Goal: Task Accomplishment & Management: Complete application form

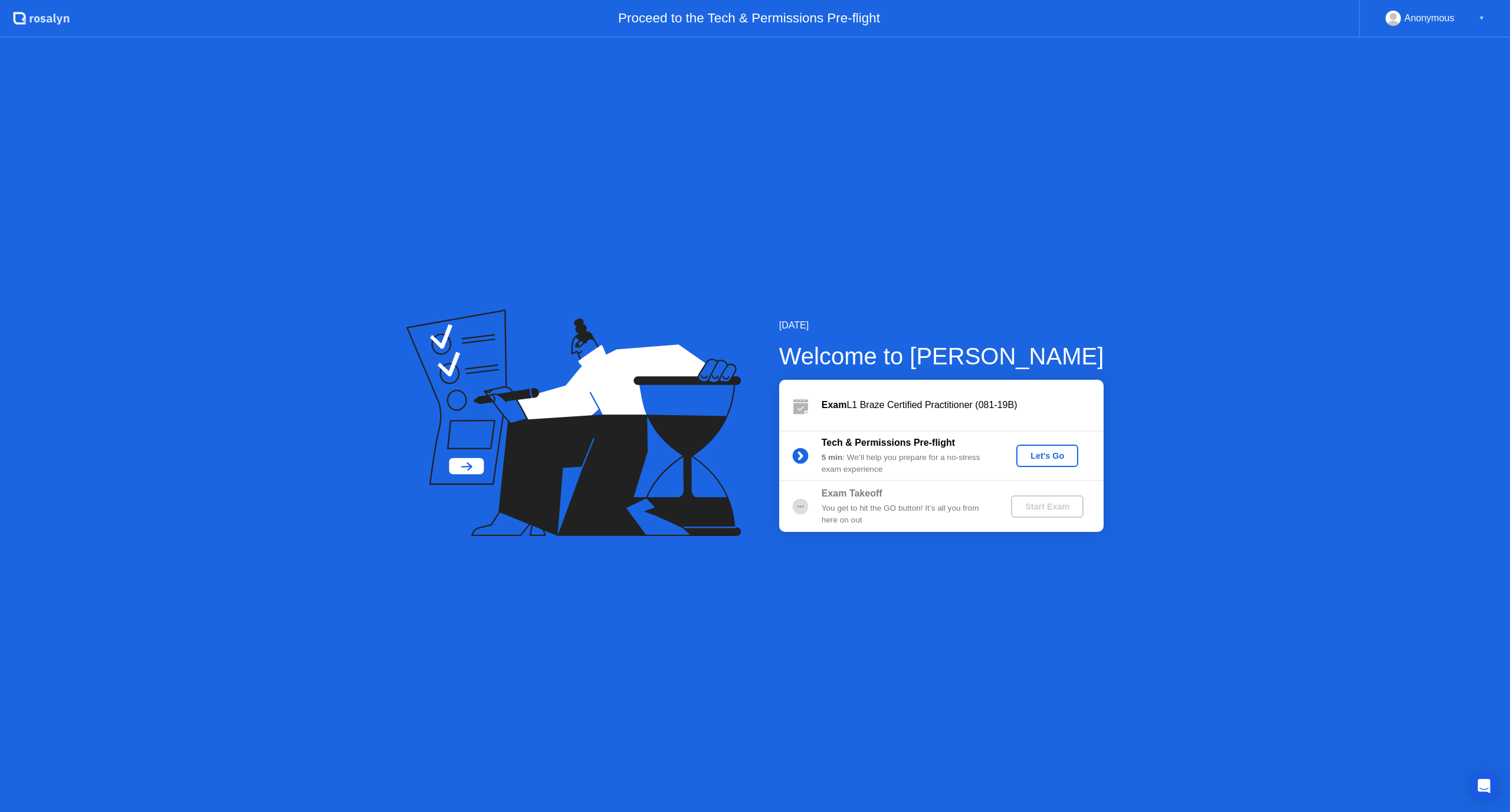
click at [1039, 461] on div "Let's Go" at bounding box center [1047, 456] width 53 height 9
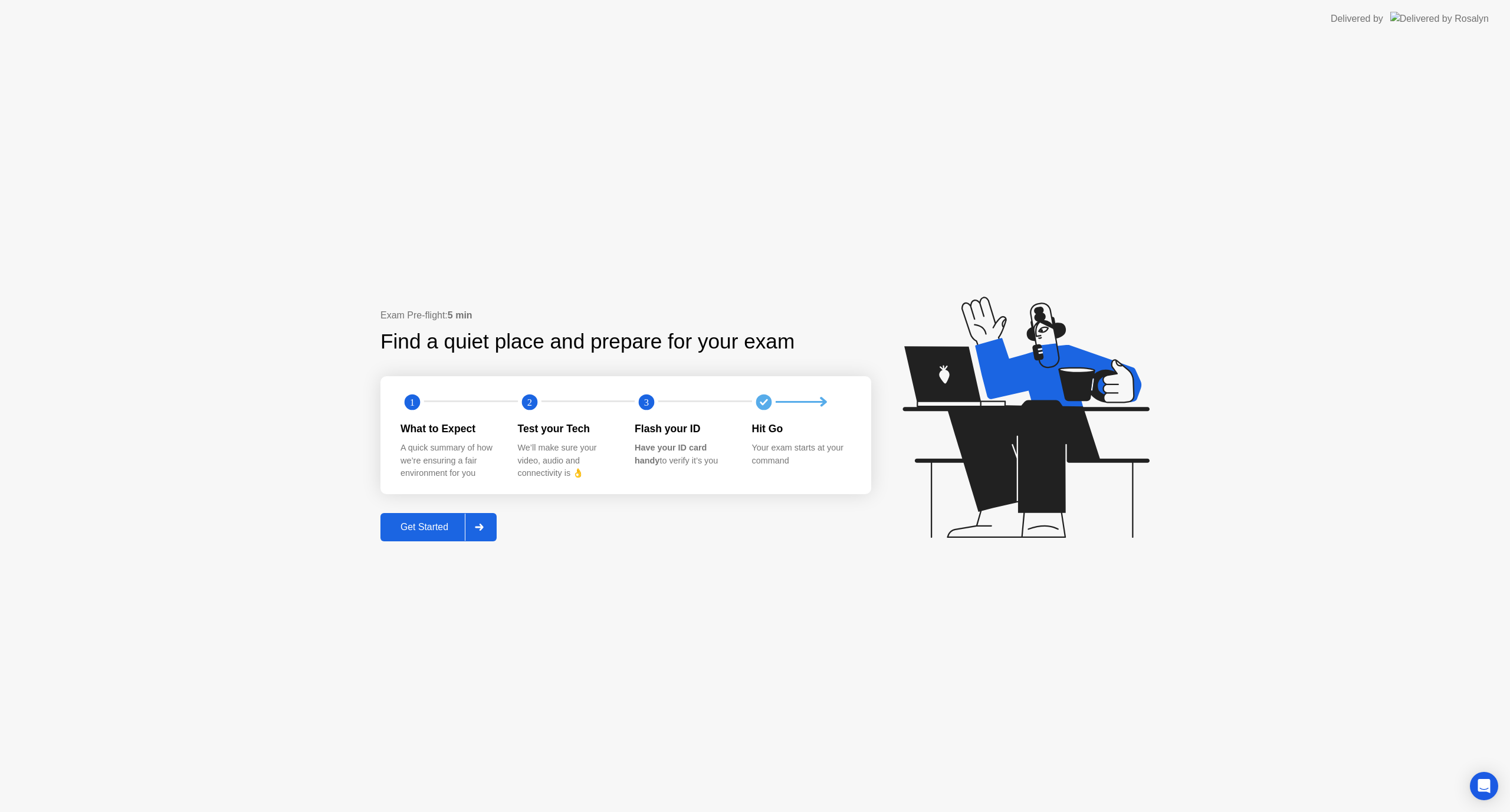
click at [427, 523] on div "Get Started" at bounding box center [424, 527] width 81 height 11
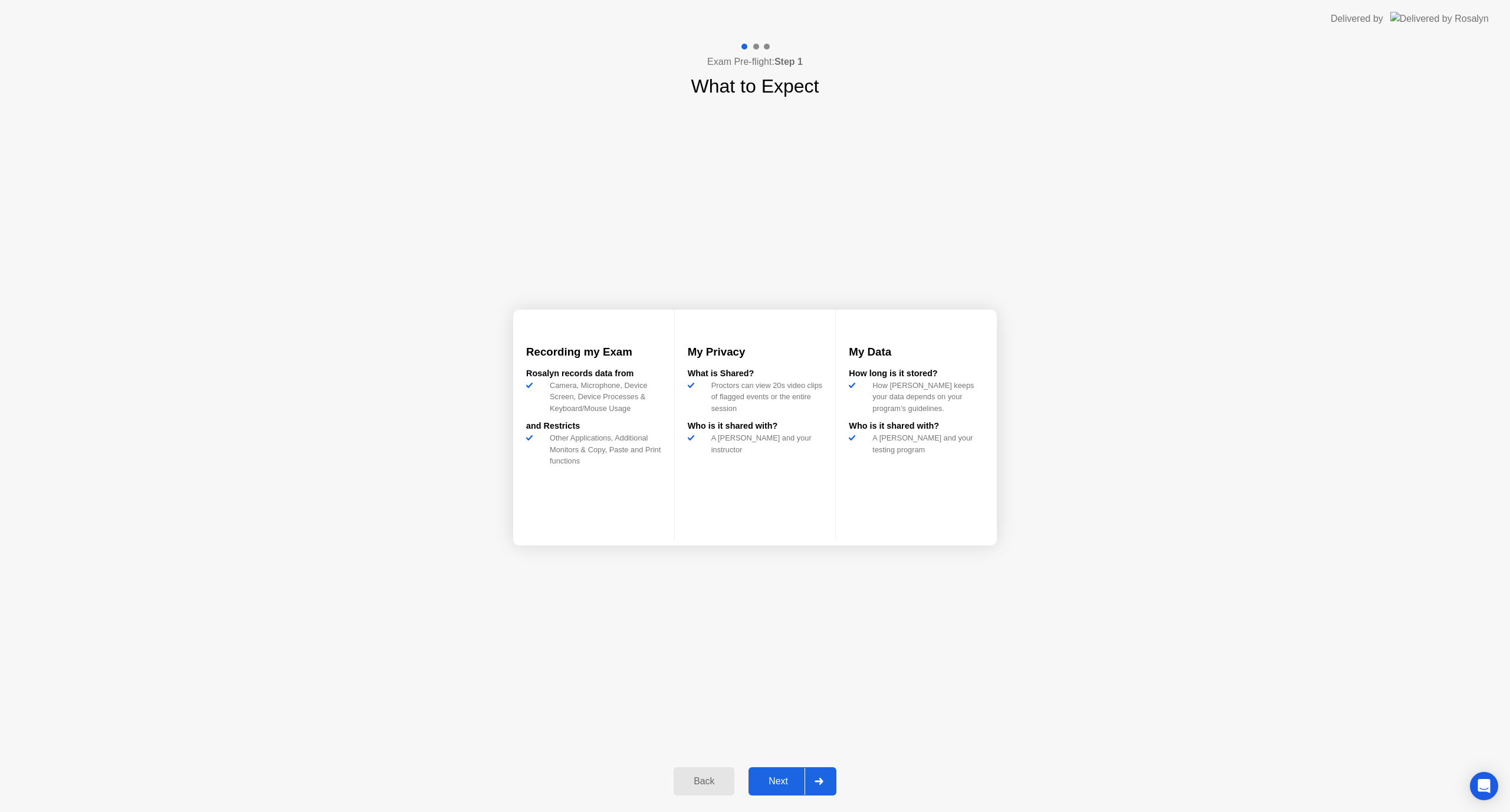
click at [767, 774] on button "Next" at bounding box center [792, 781] width 88 height 28
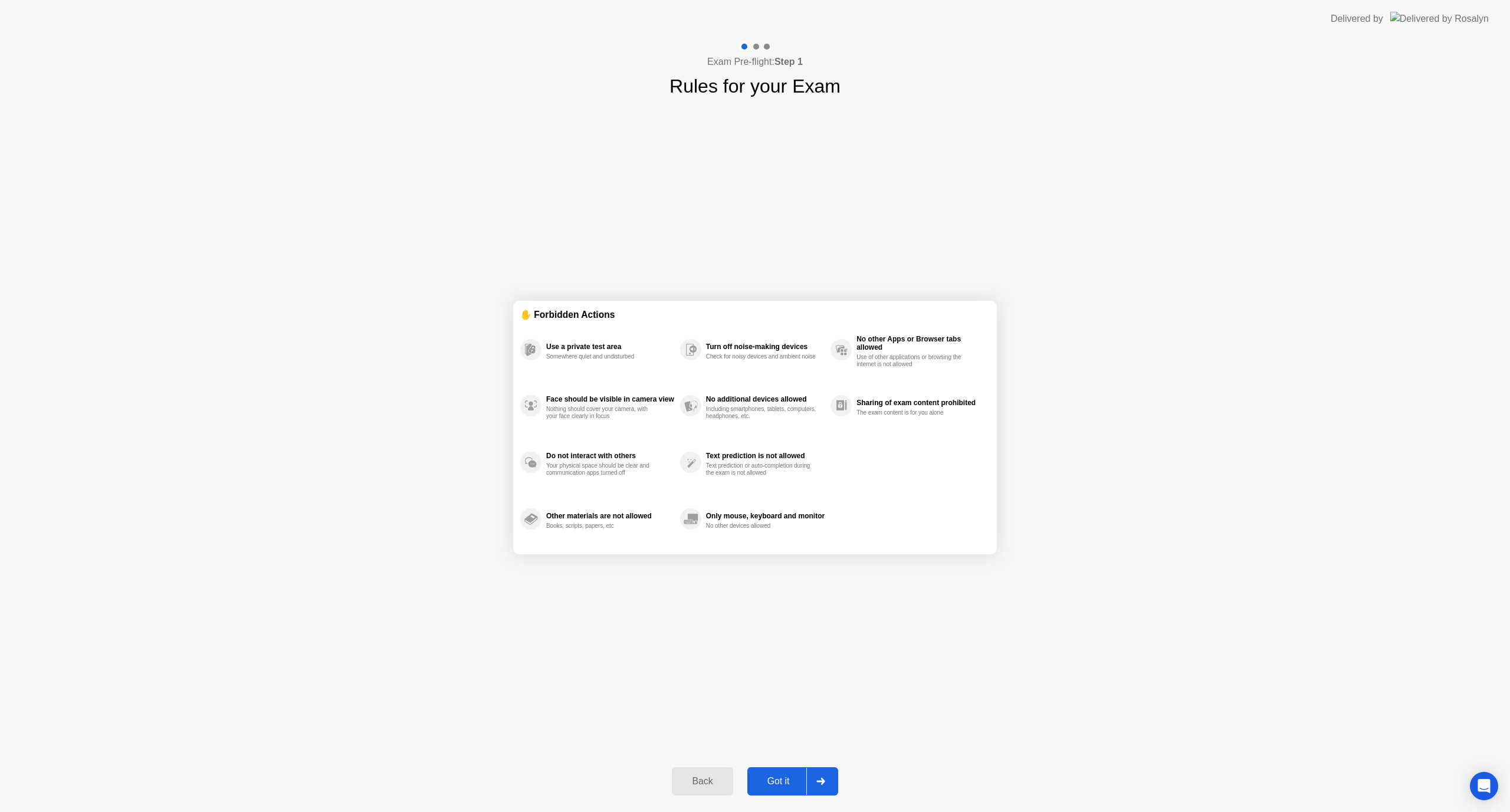
click at [773, 779] on div "Got it" at bounding box center [778, 782] width 55 height 11
select select "**********"
select select "*******"
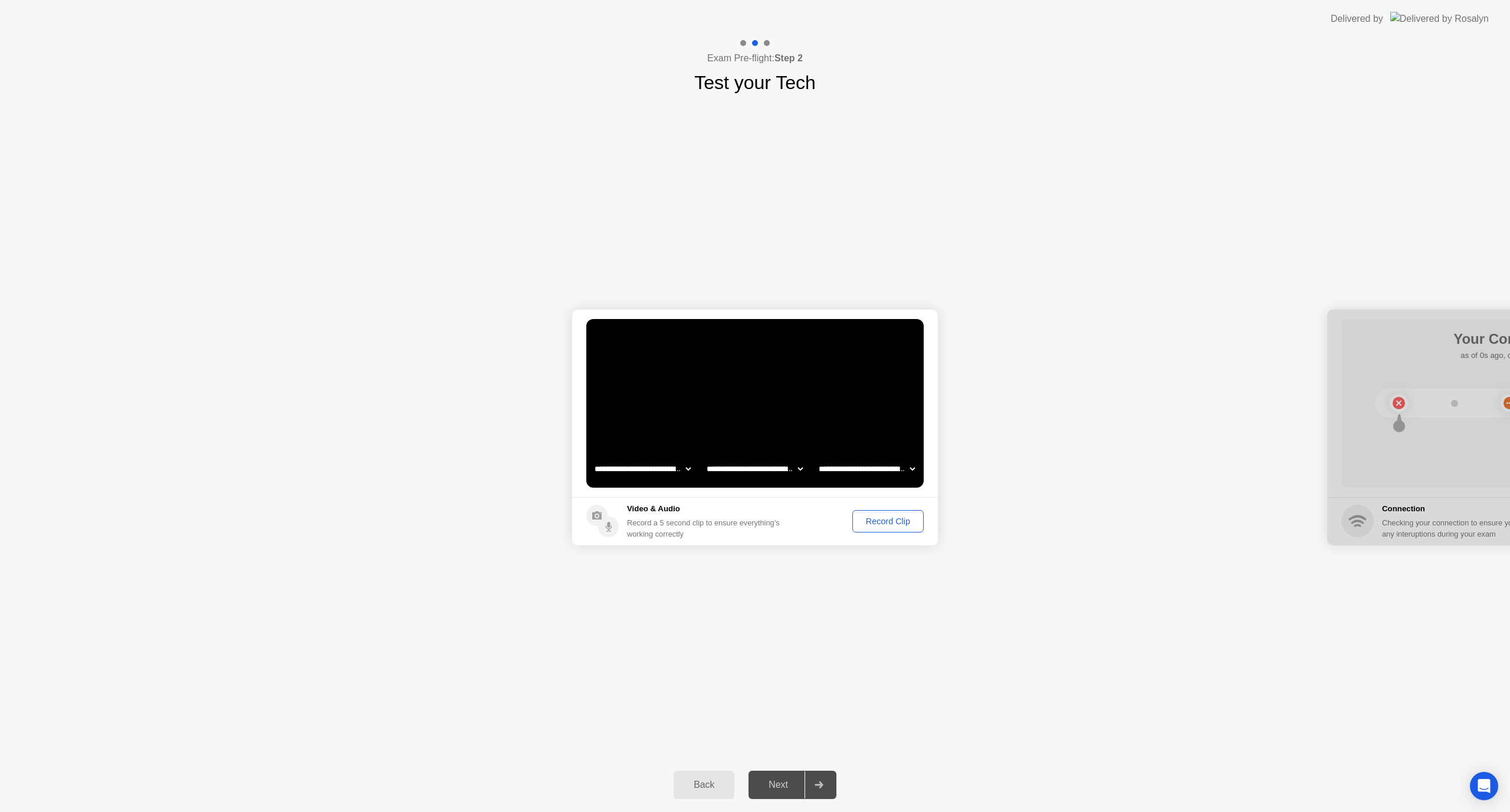
click at [890, 529] on button "Record Clip" at bounding box center [888, 521] width 71 height 22
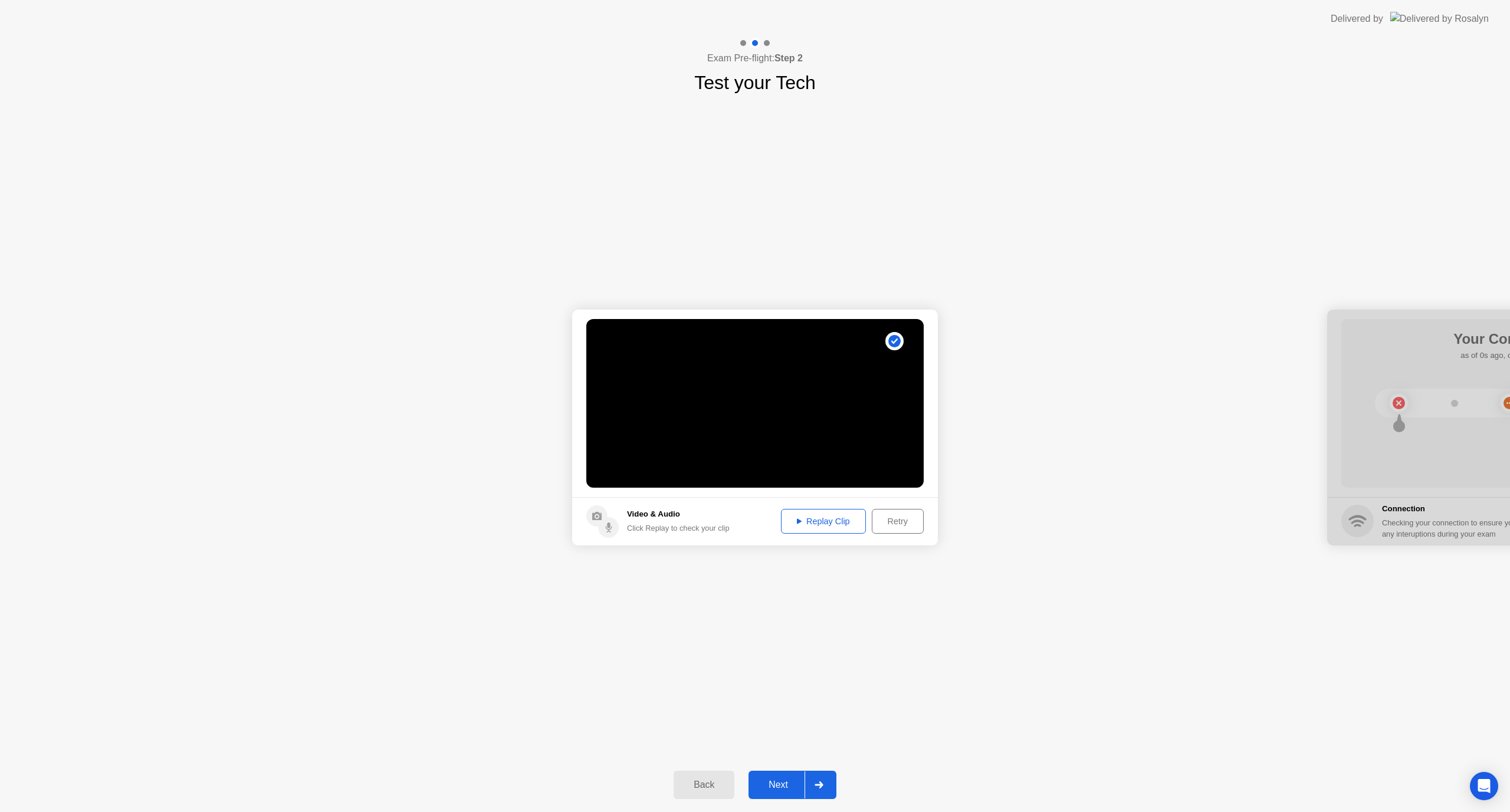
click at [819, 525] on div "Replay Clip" at bounding box center [823, 521] width 76 height 9
click at [788, 782] on div "Next" at bounding box center [778, 785] width 53 height 11
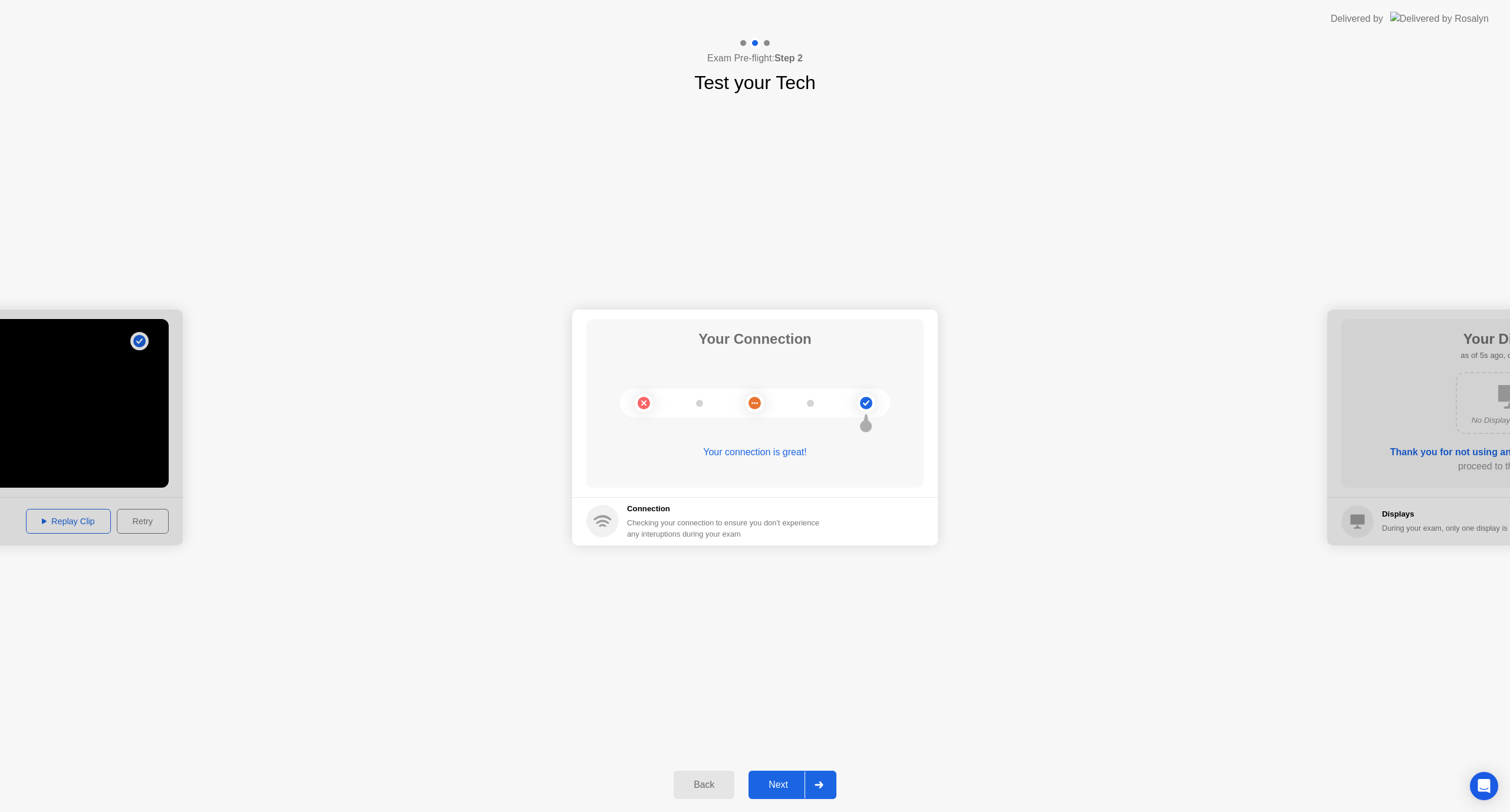
click at [782, 774] on button "Next" at bounding box center [792, 785] width 88 height 28
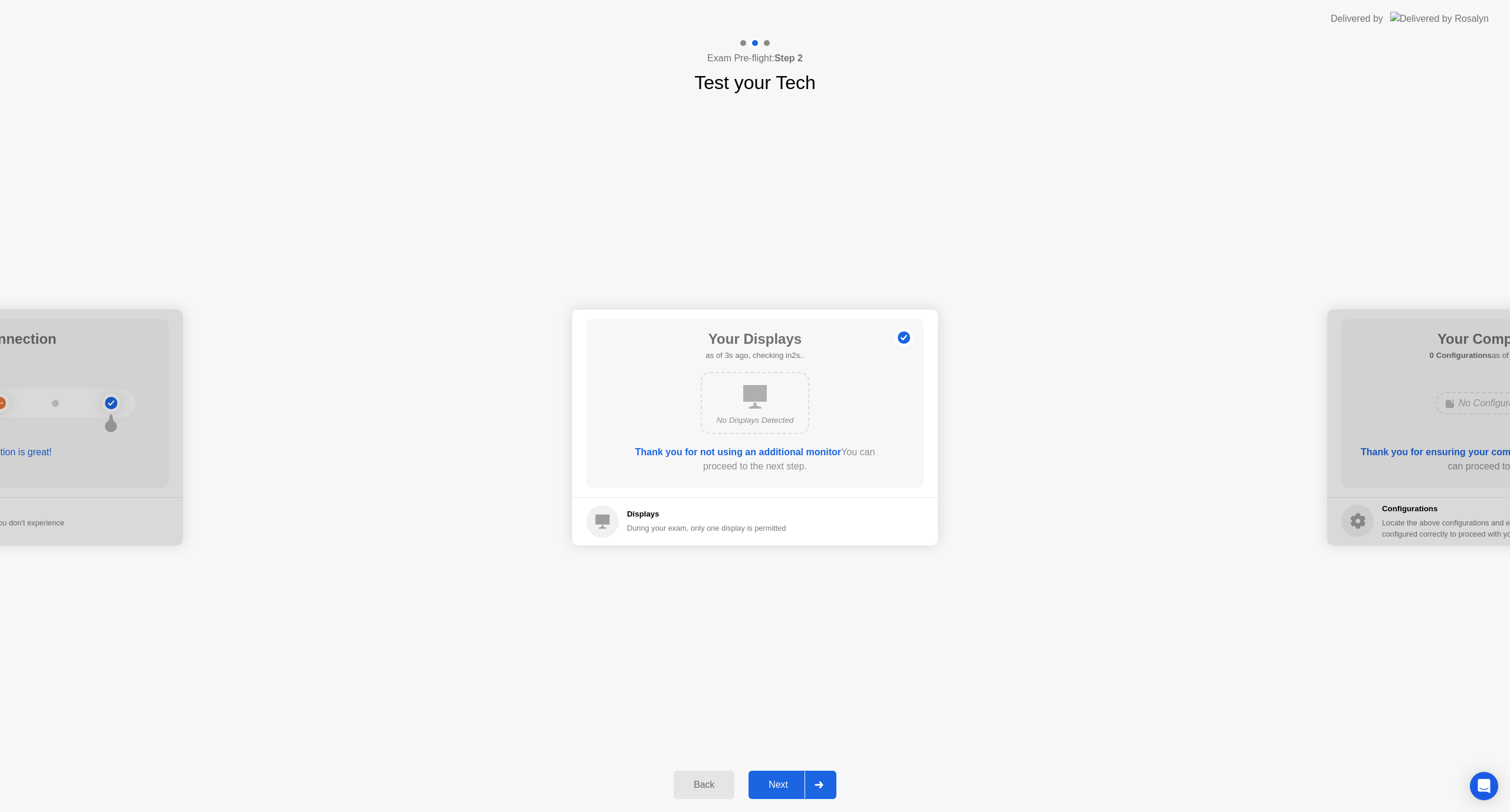
click at [778, 773] on button "Next" at bounding box center [792, 785] width 88 height 28
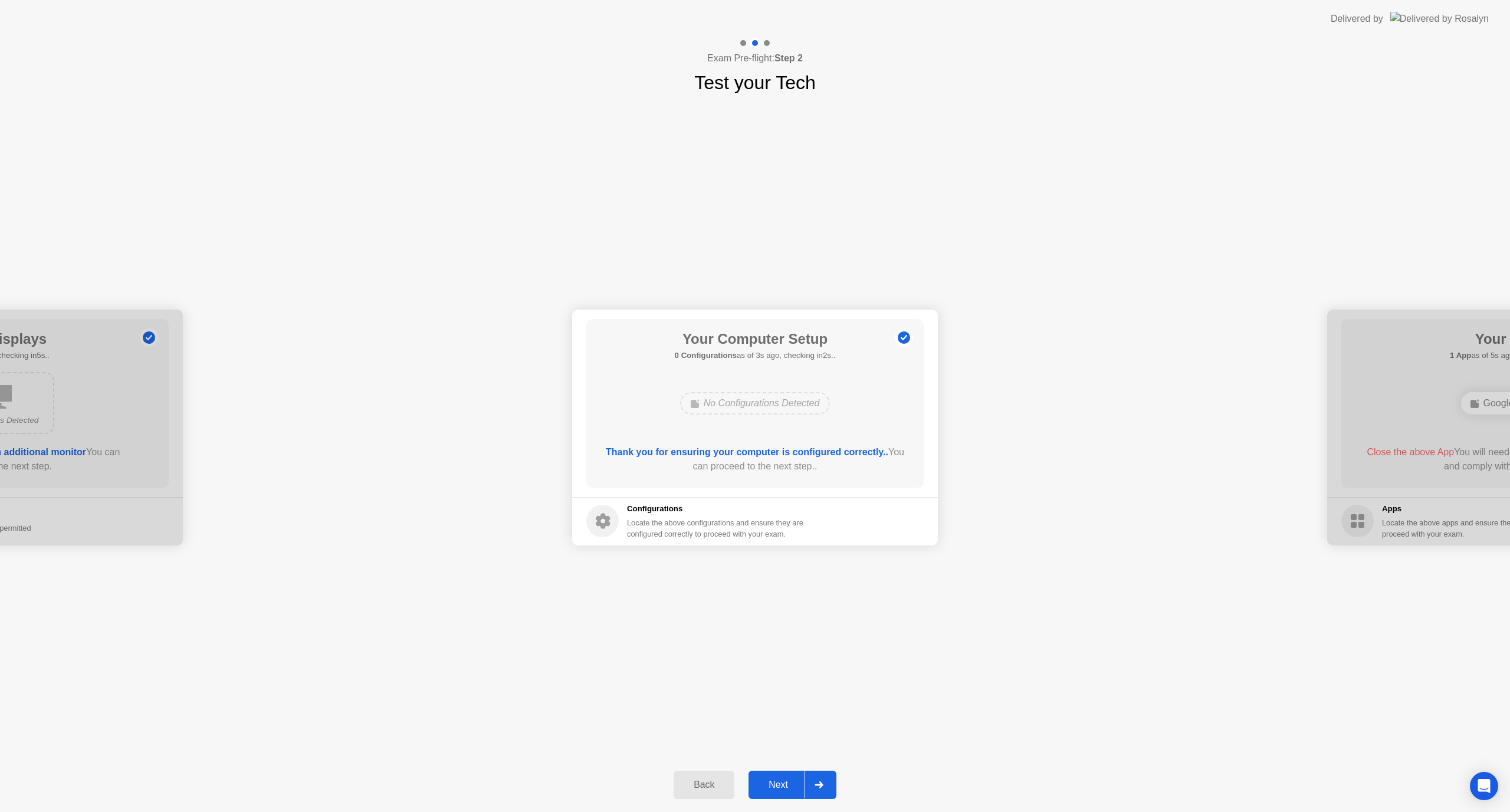
click at [786, 774] on button "Next" at bounding box center [792, 785] width 88 height 28
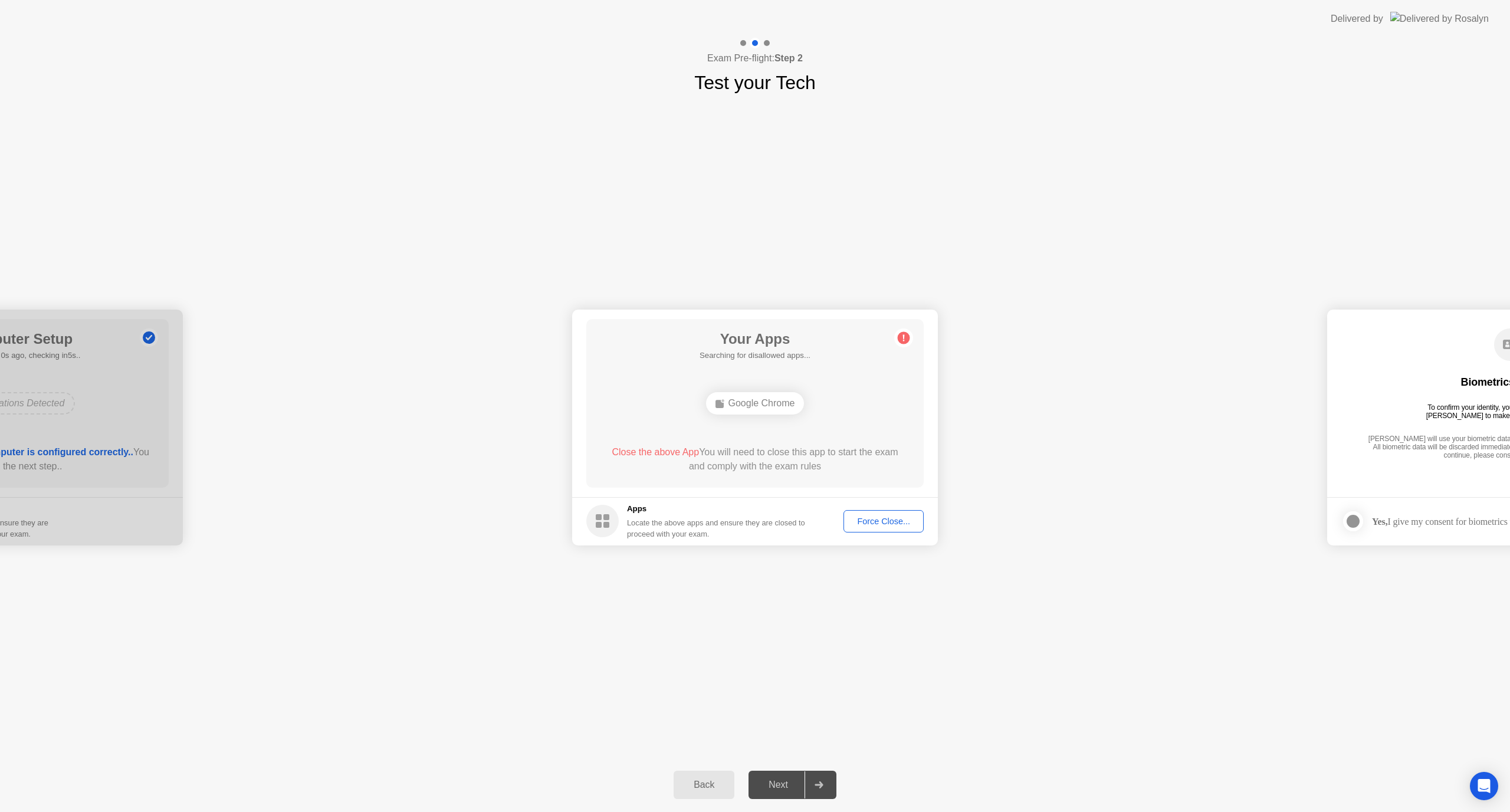
click at [1015, 572] on div "**********" at bounding box center [755, 427] width 1510 height 661
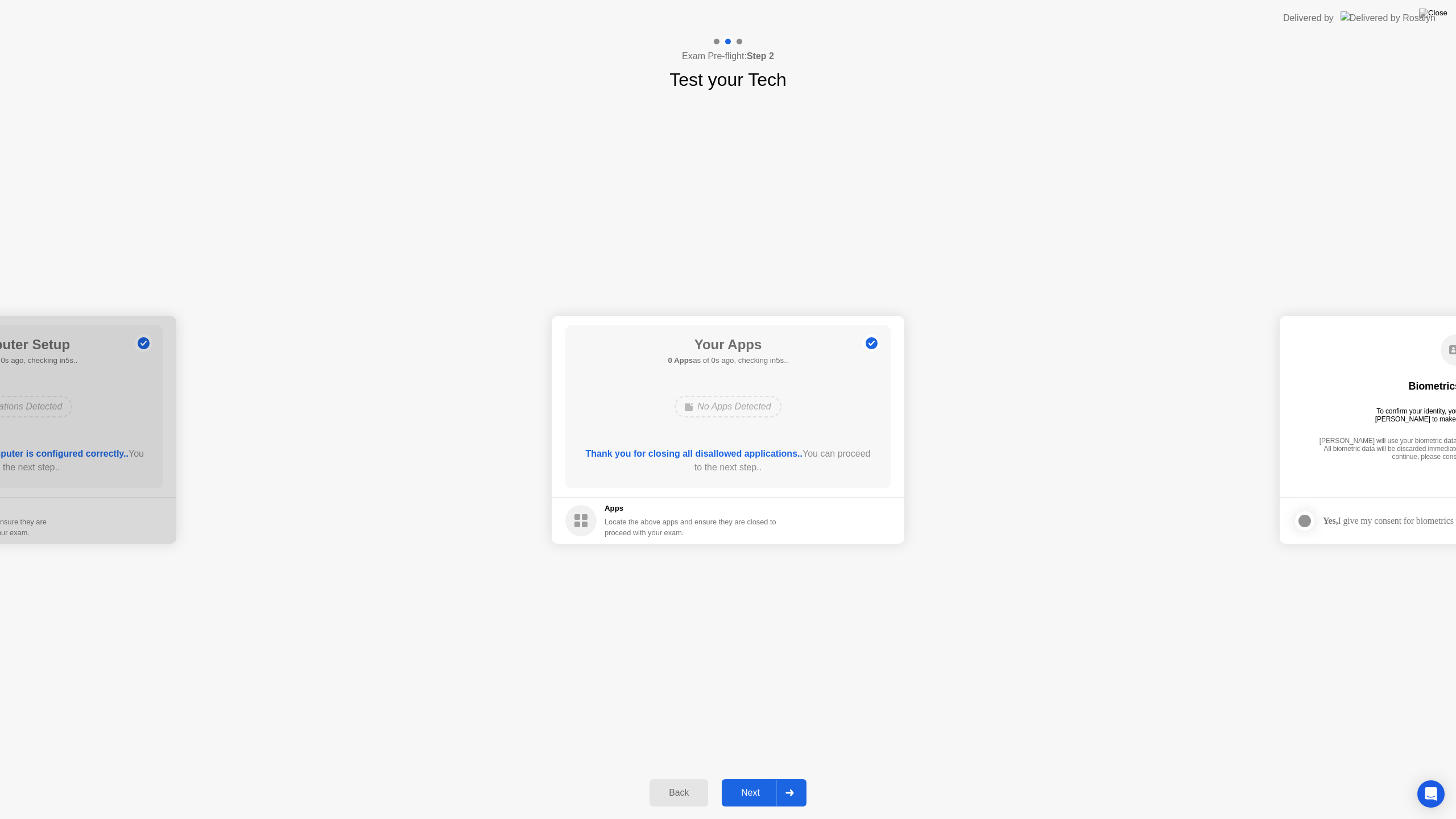
click at [744, 782] on div "Next" at bounding box center [751, 792] width 51 height 10
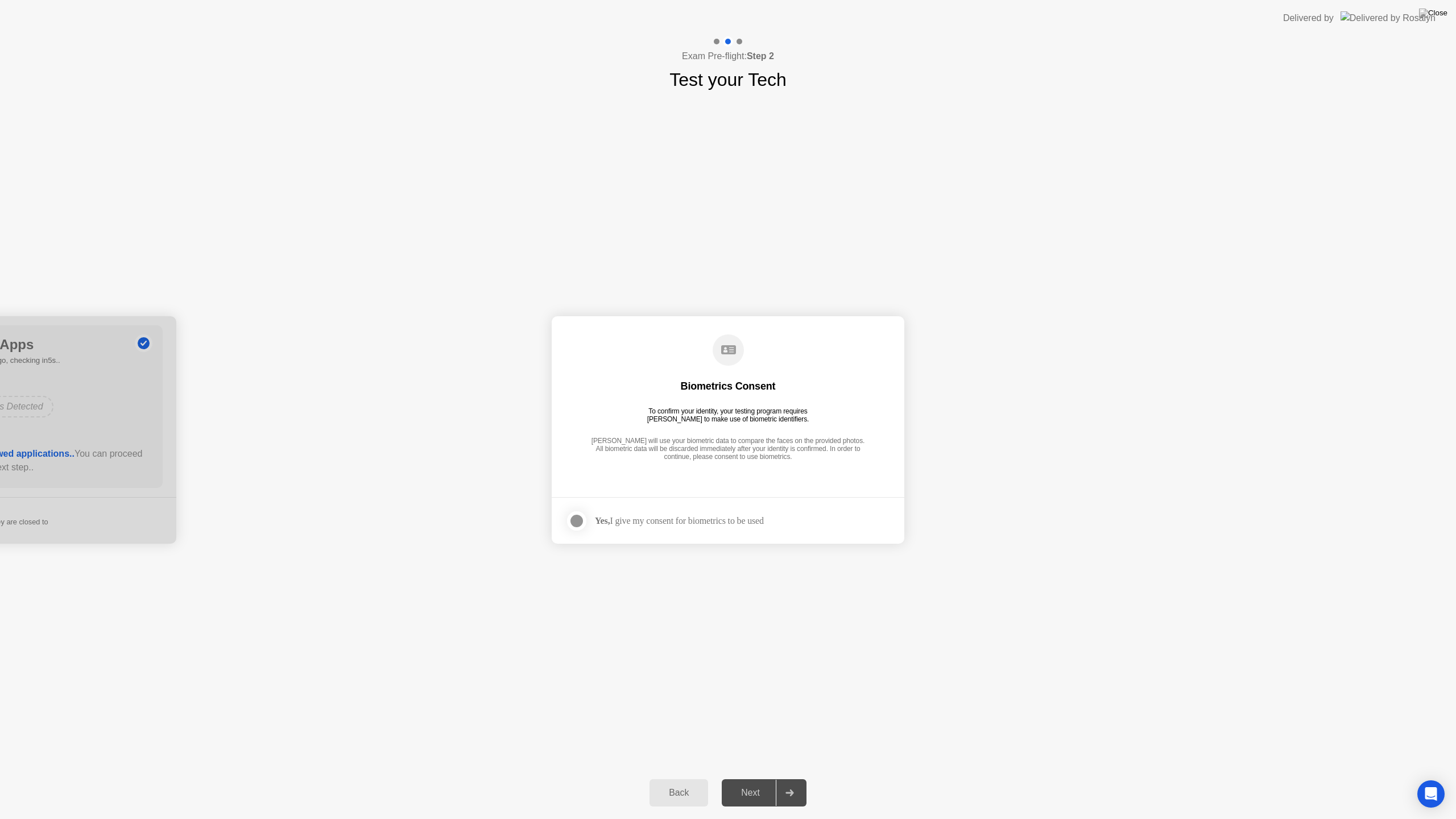
click at [571, 518] on div at bounding box center [576, 520] width 13 height 13
click at [775, 782] on div "Next" at bounding box center [751, 792] width 51 height 10
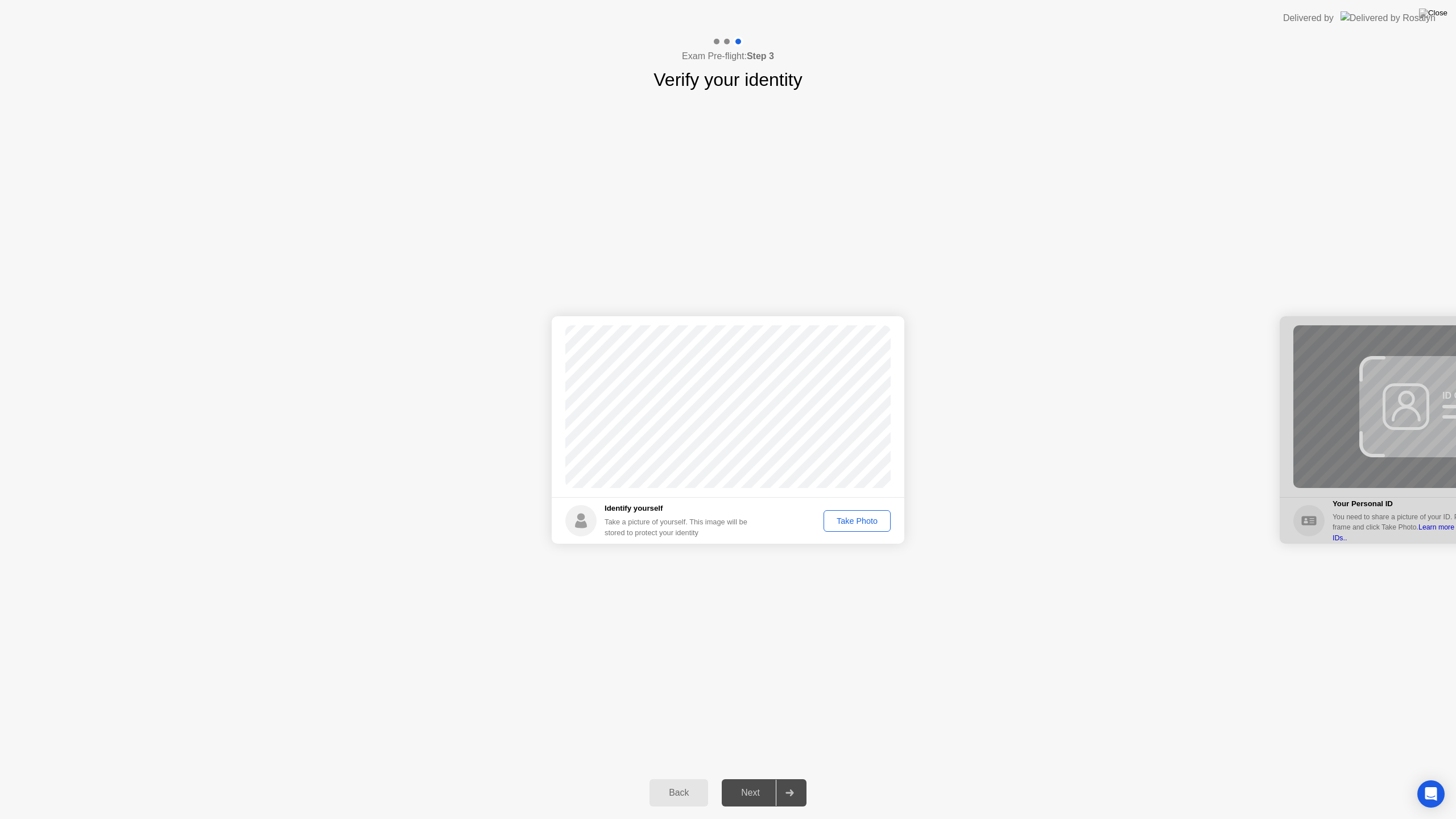
click at [858, 529] on button "Take Photo" at bounding box center [857, 521] width 67 height 22
click at [748, 782] on button "Next" at bounding box center [764, 792] width 85 height 27
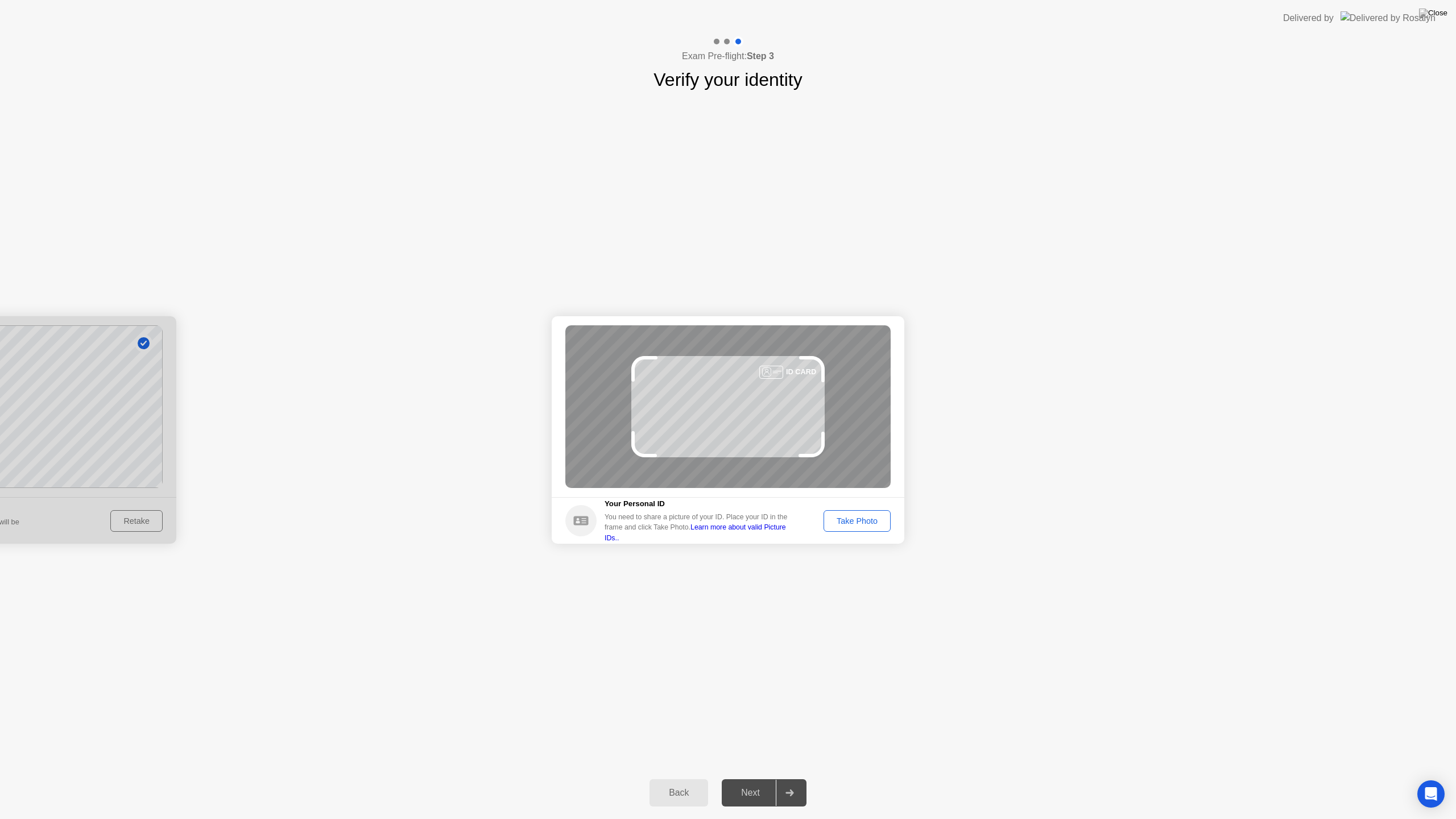
click at [845, 520] on div "Take Photo" at bounding box center [857, 520] width 59 height 9
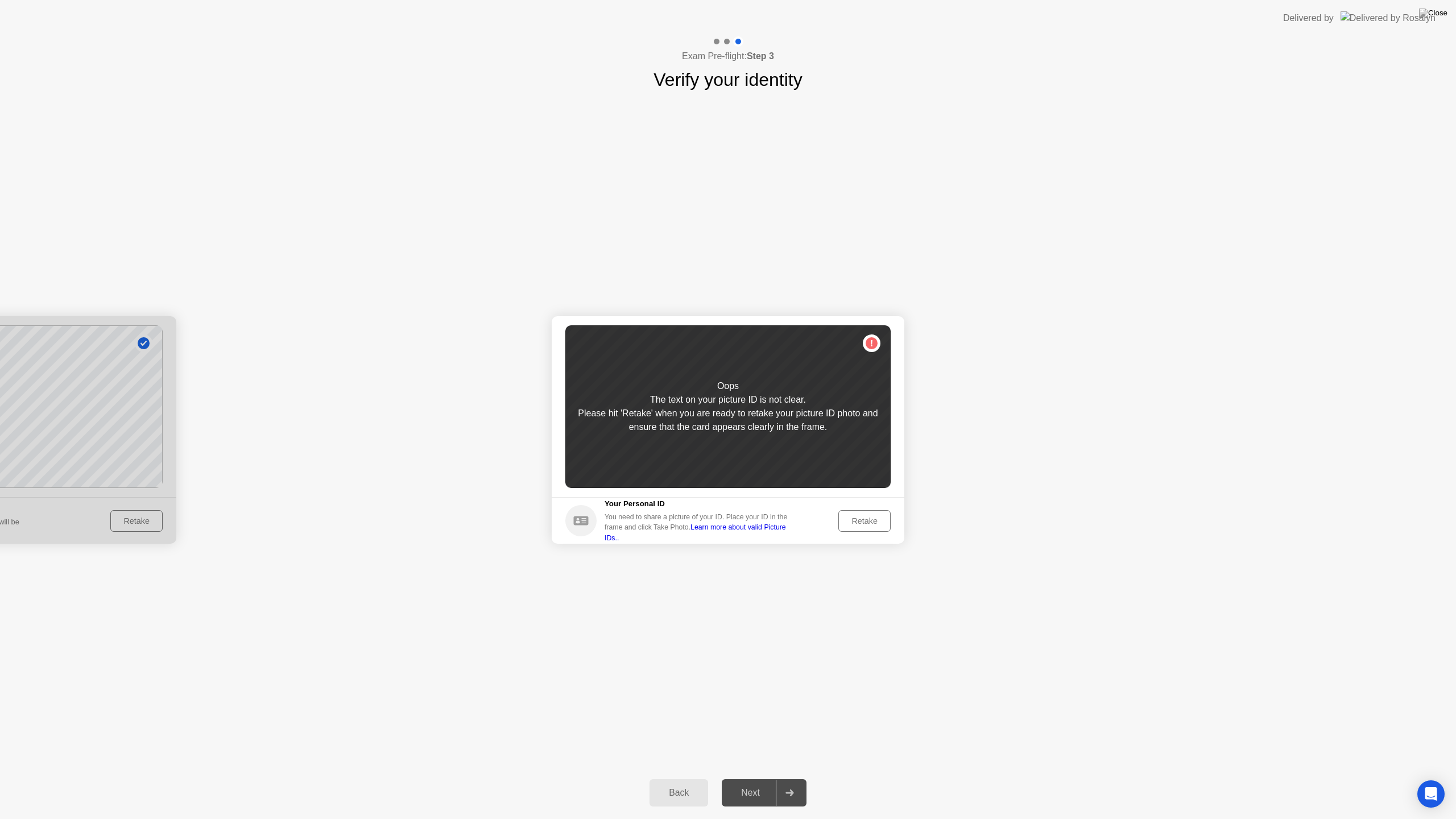
click at [868, 525] on div "Retake" at bounding box center [864, 520] width 44 height 9
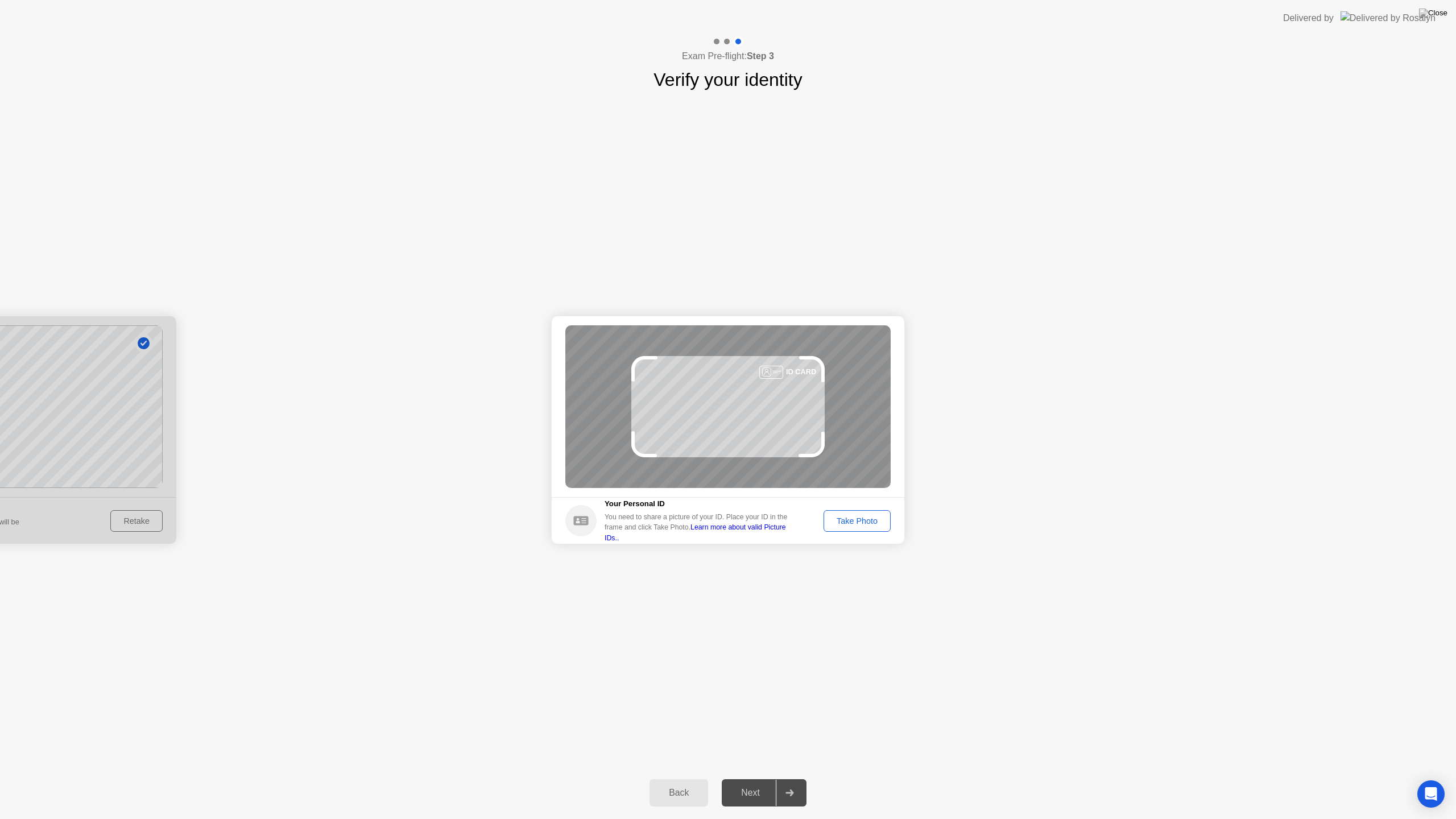
click at [845, 516] on div "Take Photo" at bounding box center [857, 520] width 59 height 9
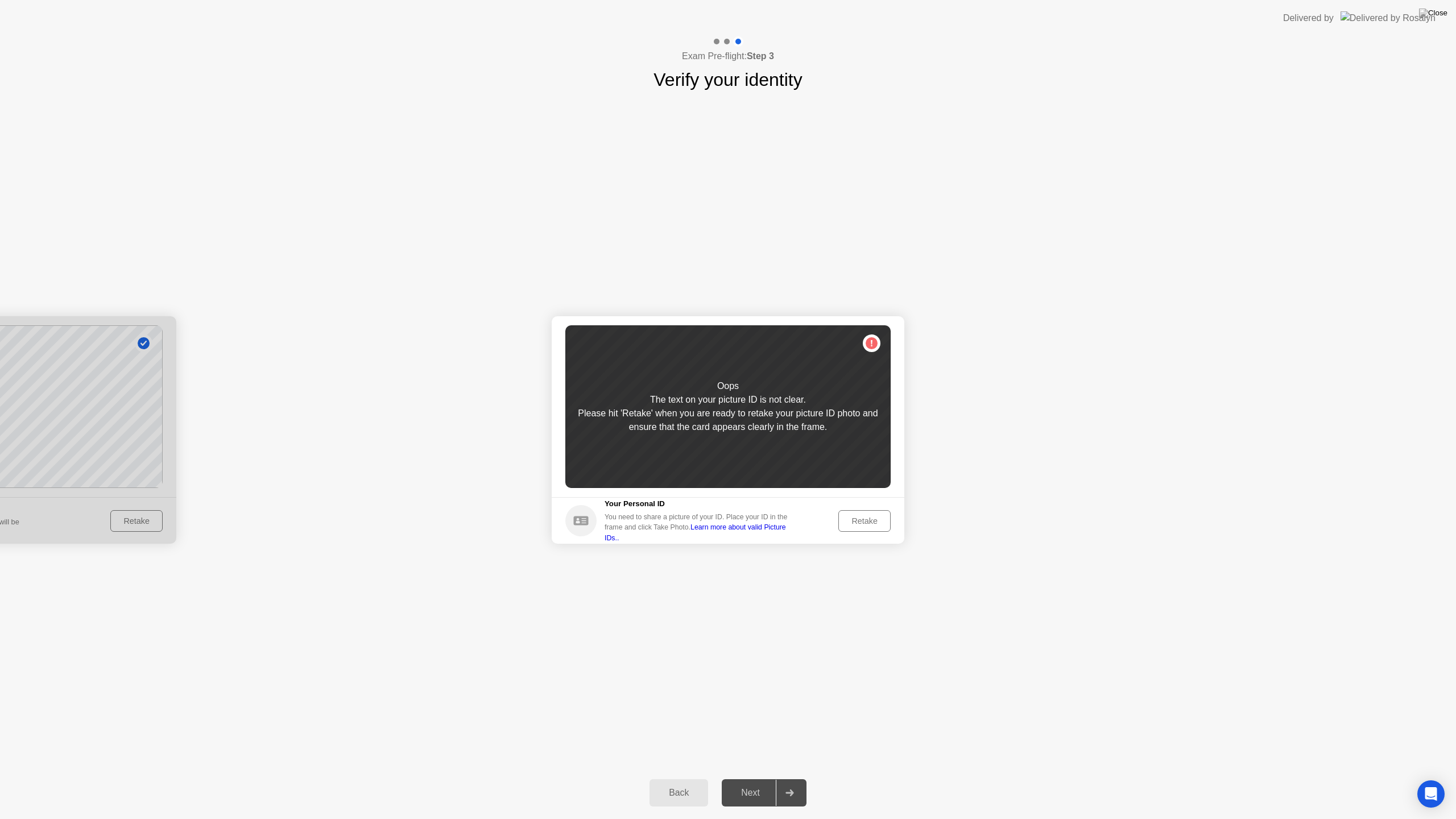
click at [854, 520] on div "Retake" at bounding box center [864, 520] width 44 height 9
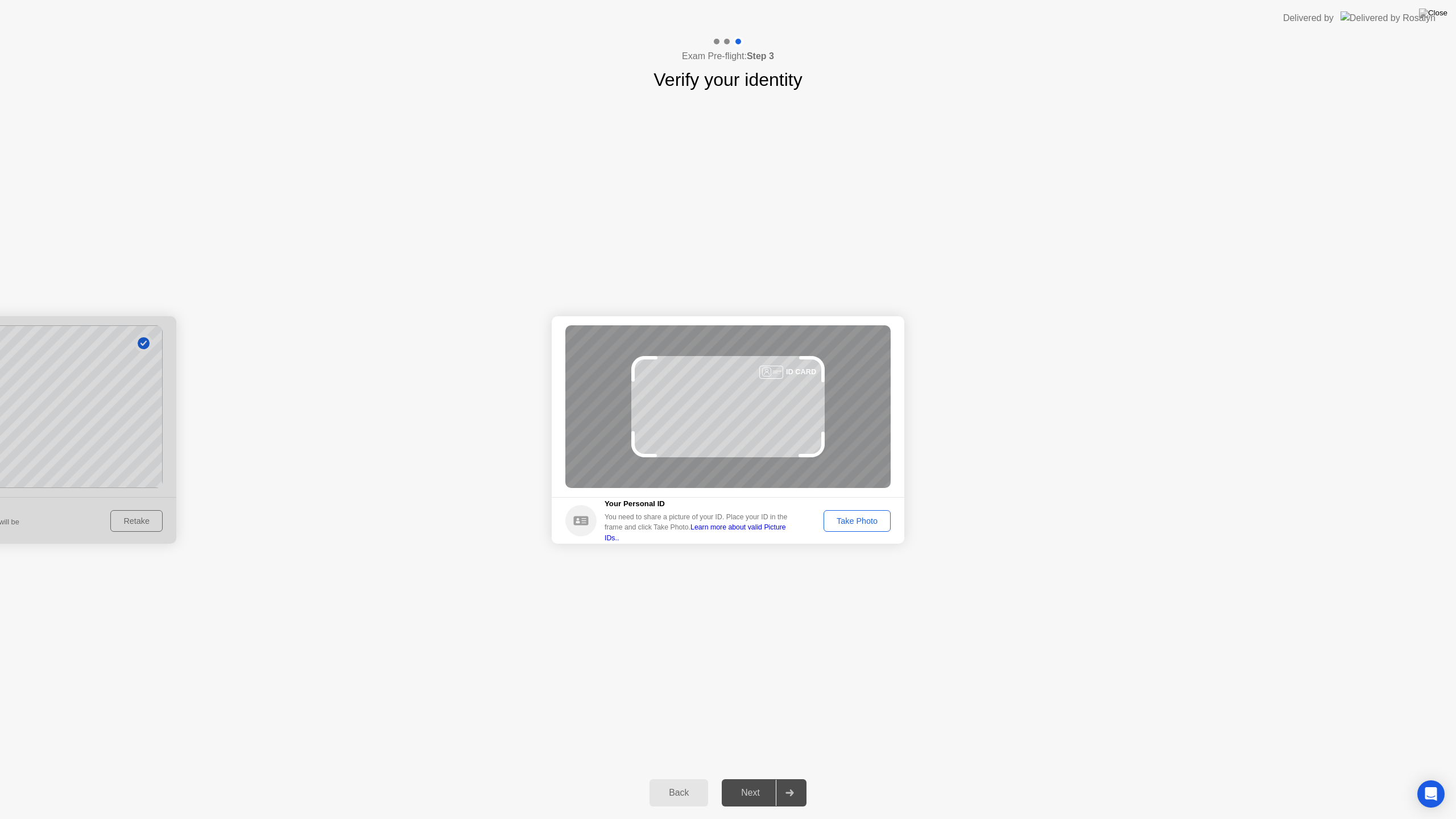
click at [846, 516] on div "Take Photo" at bounding box center [857, 520] width 59 height 9
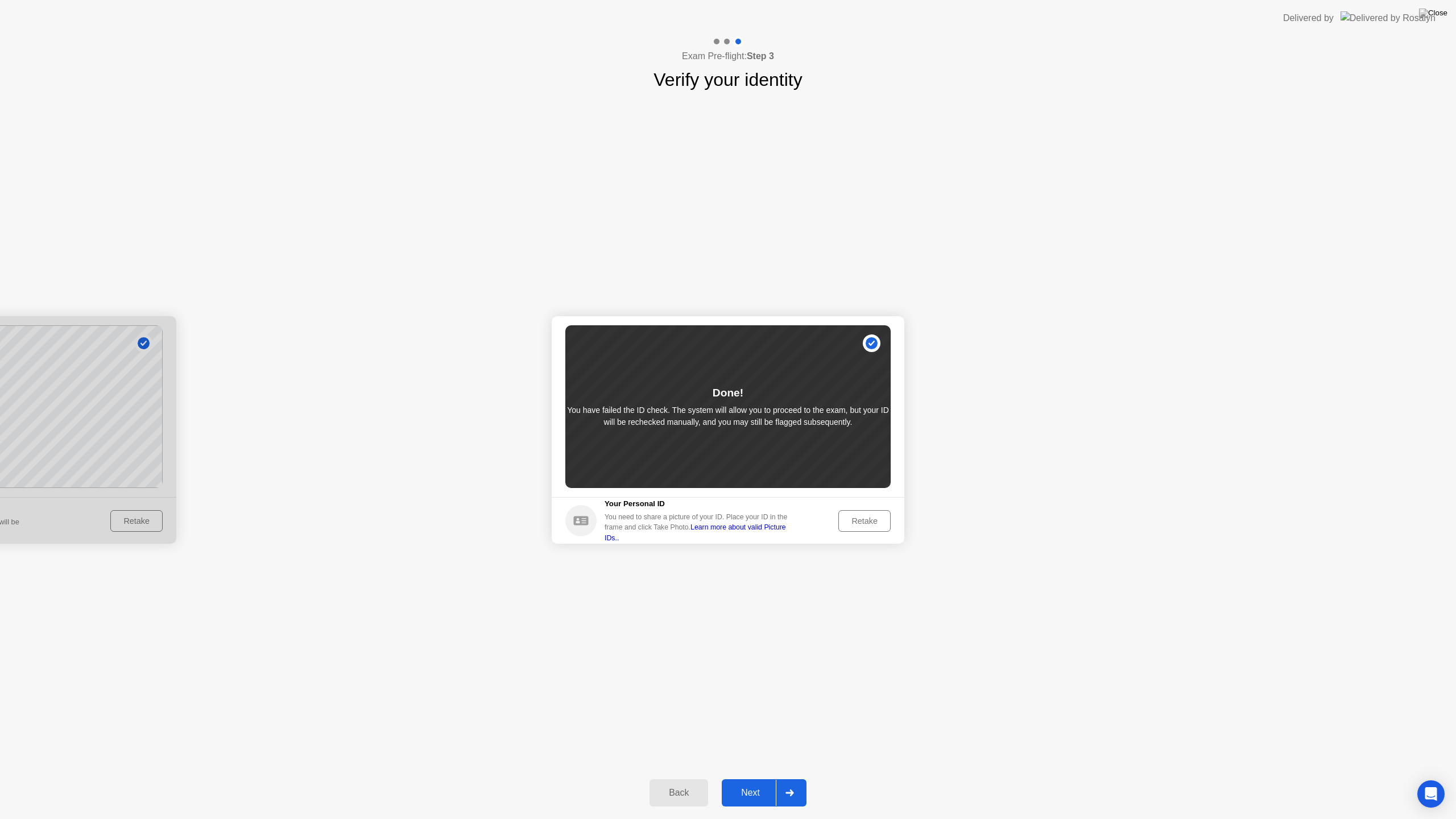
click at [855, 520] on div "Retake" at bounding box center [864, 520] width 44 height 9
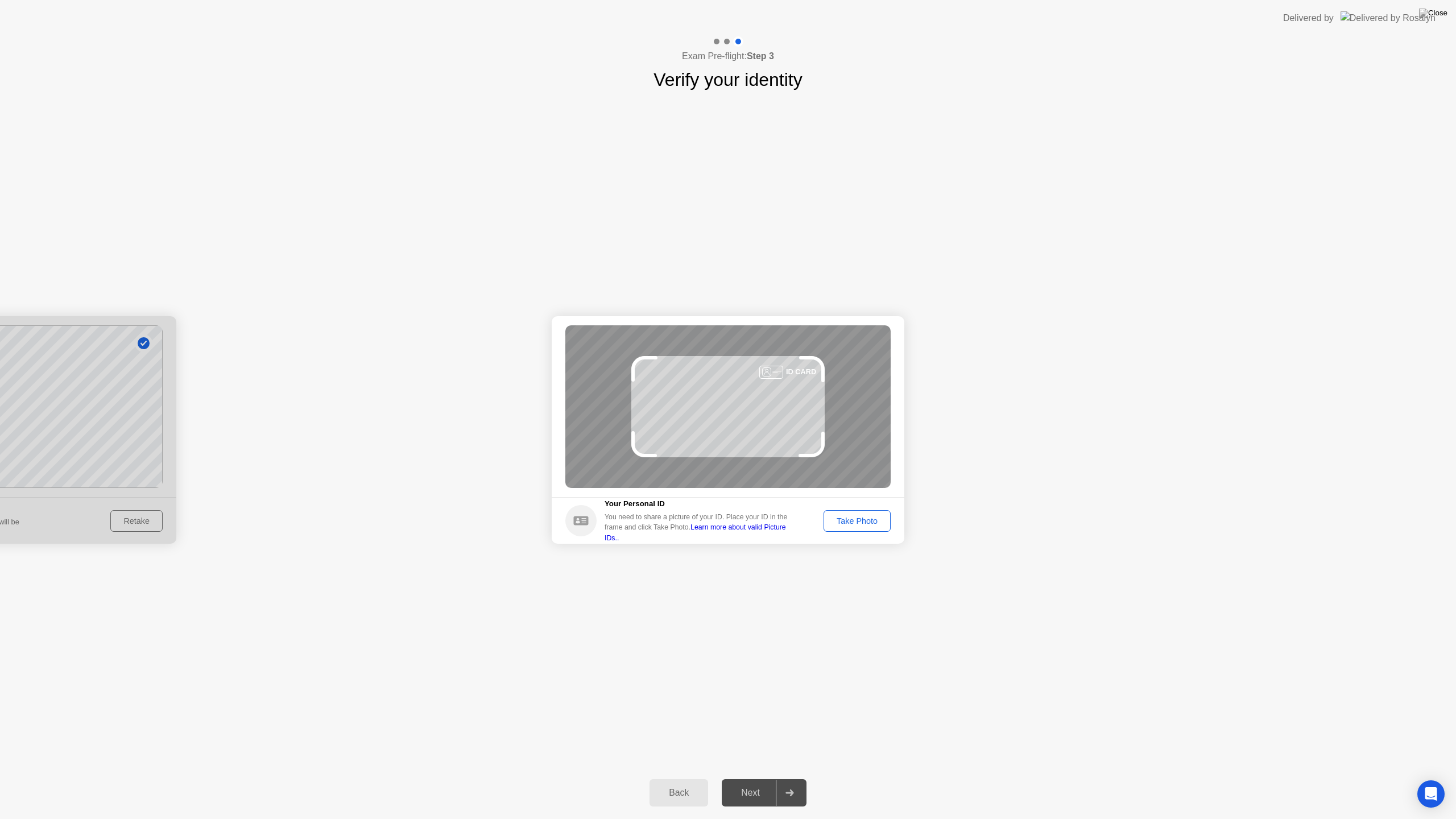
click at [843, 513] on button "Take Photo" at bounding box center [857, 521] width 67 height 22
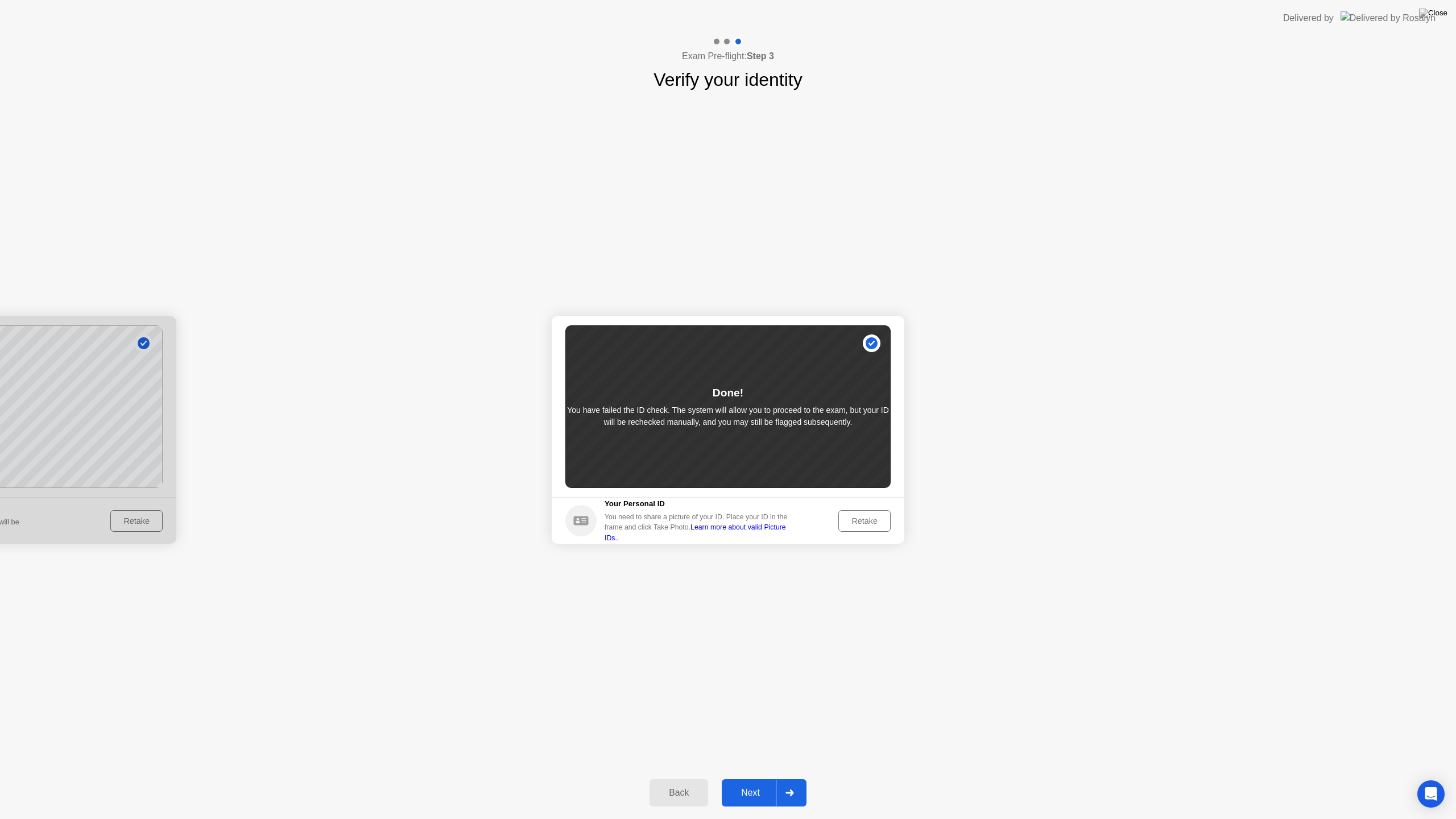
click at [707, 531] on link "Learn more about valid Picture IDs.." at bounding box center [695, 532] width 181 height 18
click at [872, 517] on div "Retake" at bounding box center [864, 520] width 44 height 9
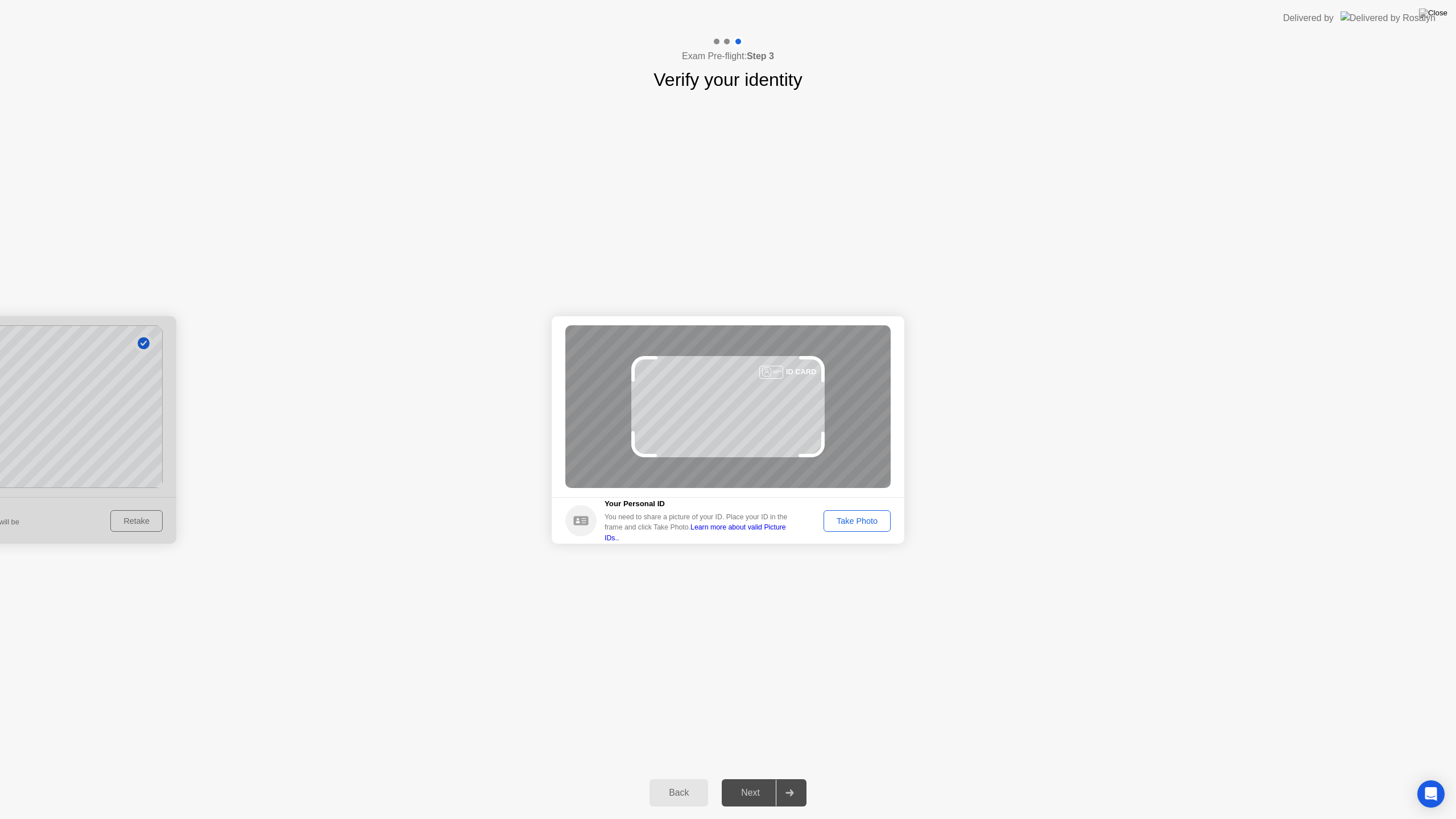
click at [776, 371] on div at bounding box center [772, 372] width 24 height 13
click at [866, 527] on button "Take Photo" at bounding box center [857, 521] width 67 height 22
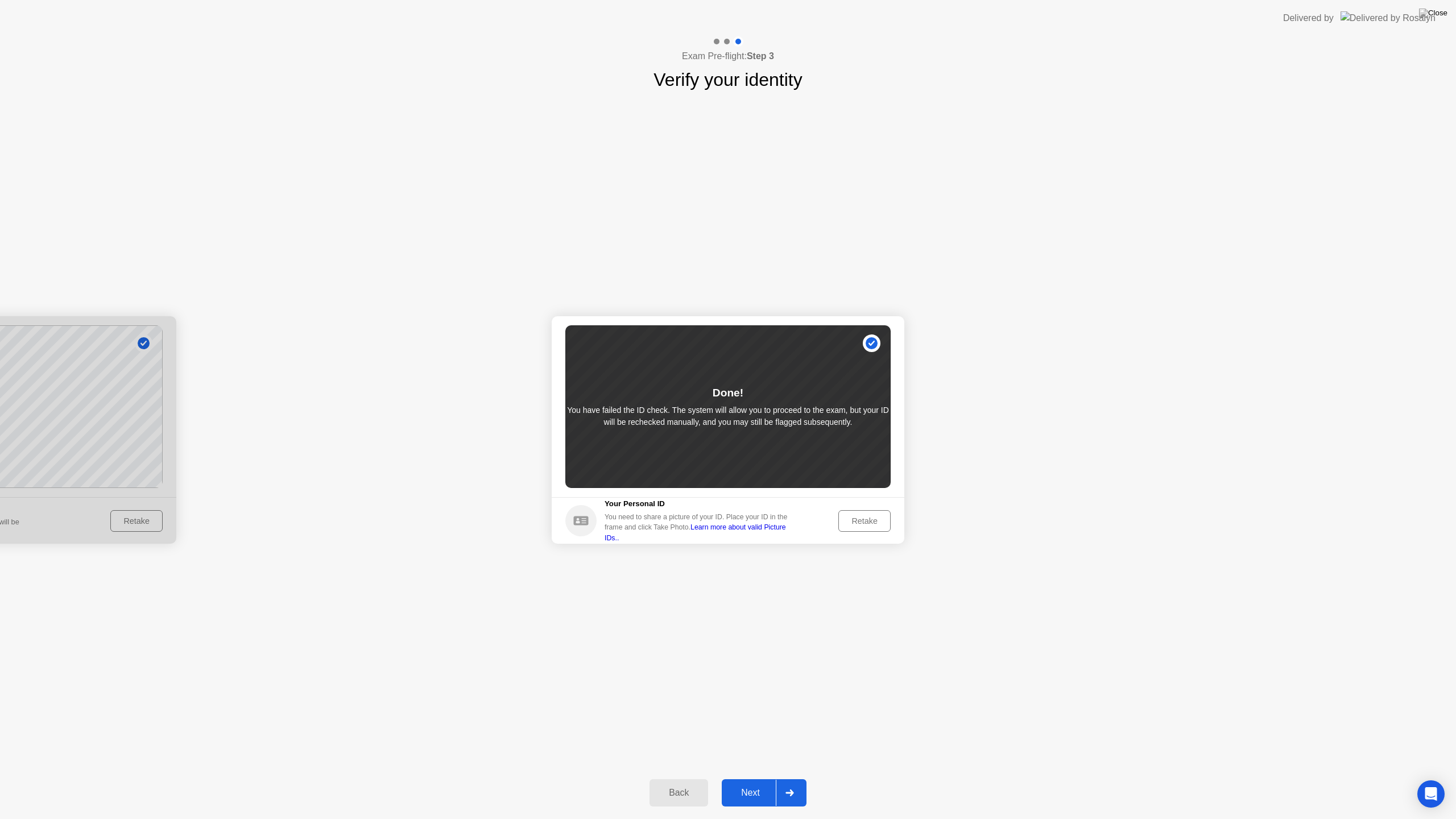
click at [864, 518] on div "Retake" at bounding box center [864, 520] width 44 height 9
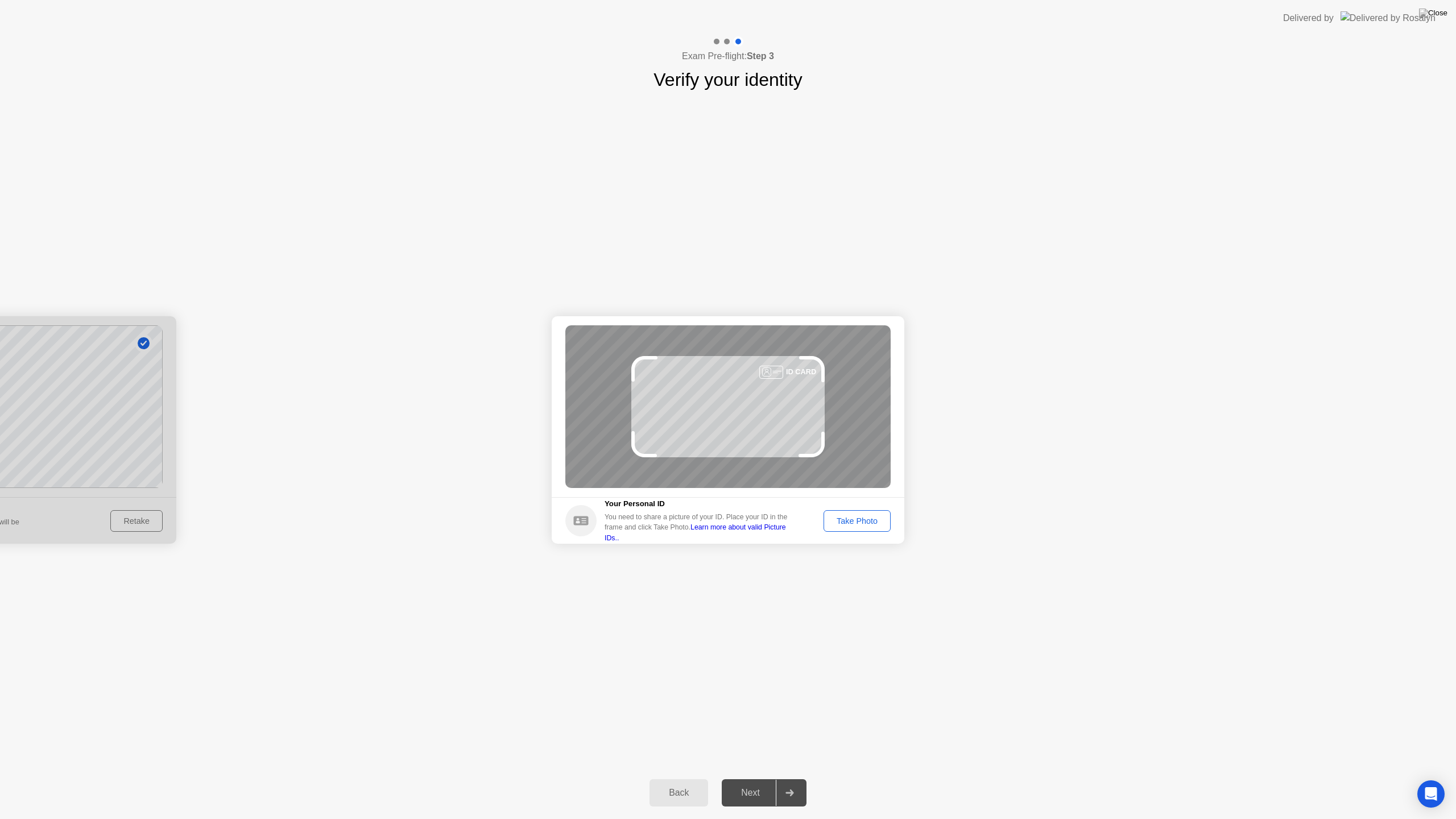
click at [862, 521] on div "Take Photo" at bounding box center [857, 520] width 59 height 9
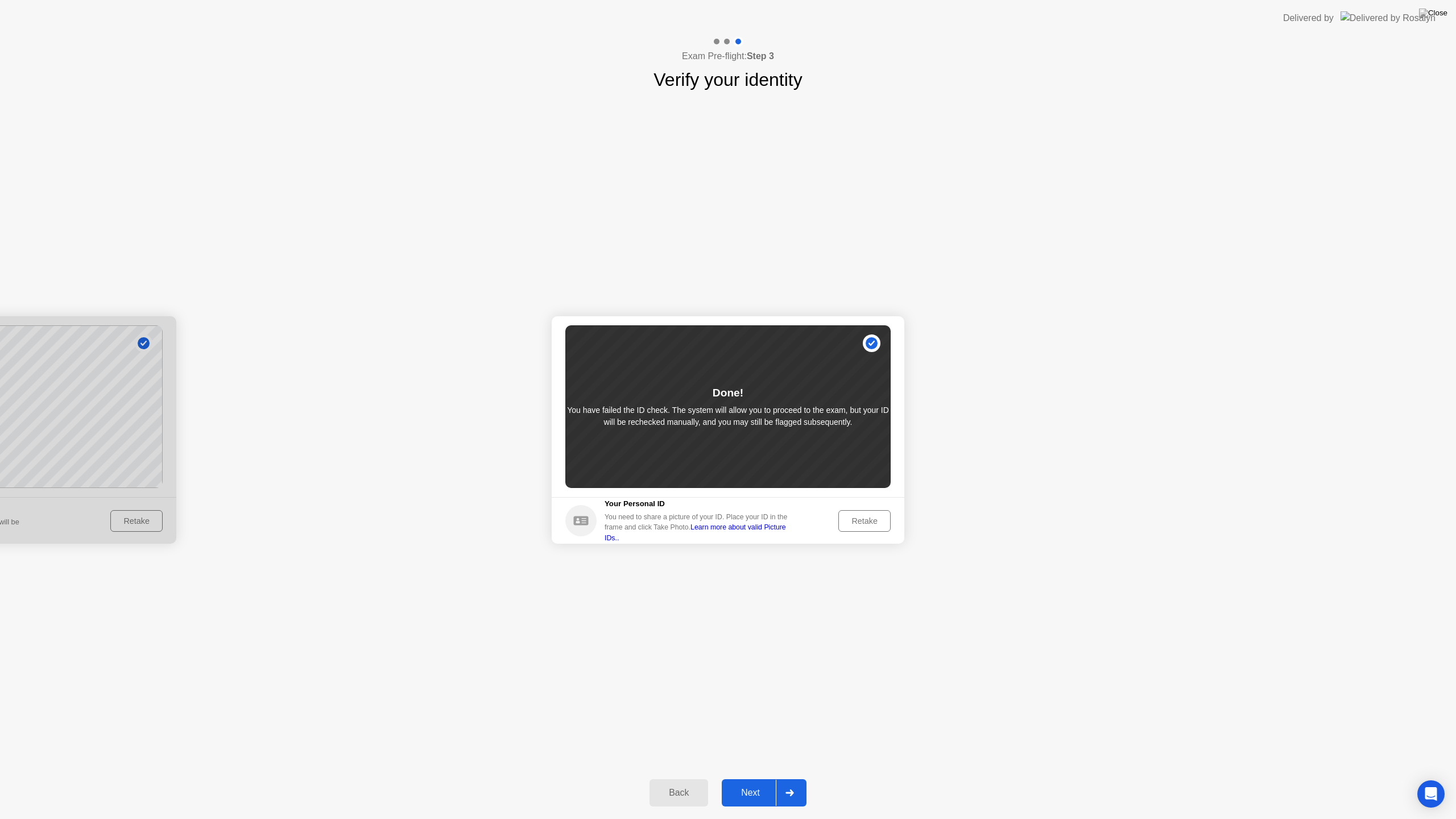
click at [859, 518] on div "Retake" at bounding box center [864, 520] width 44 height 9
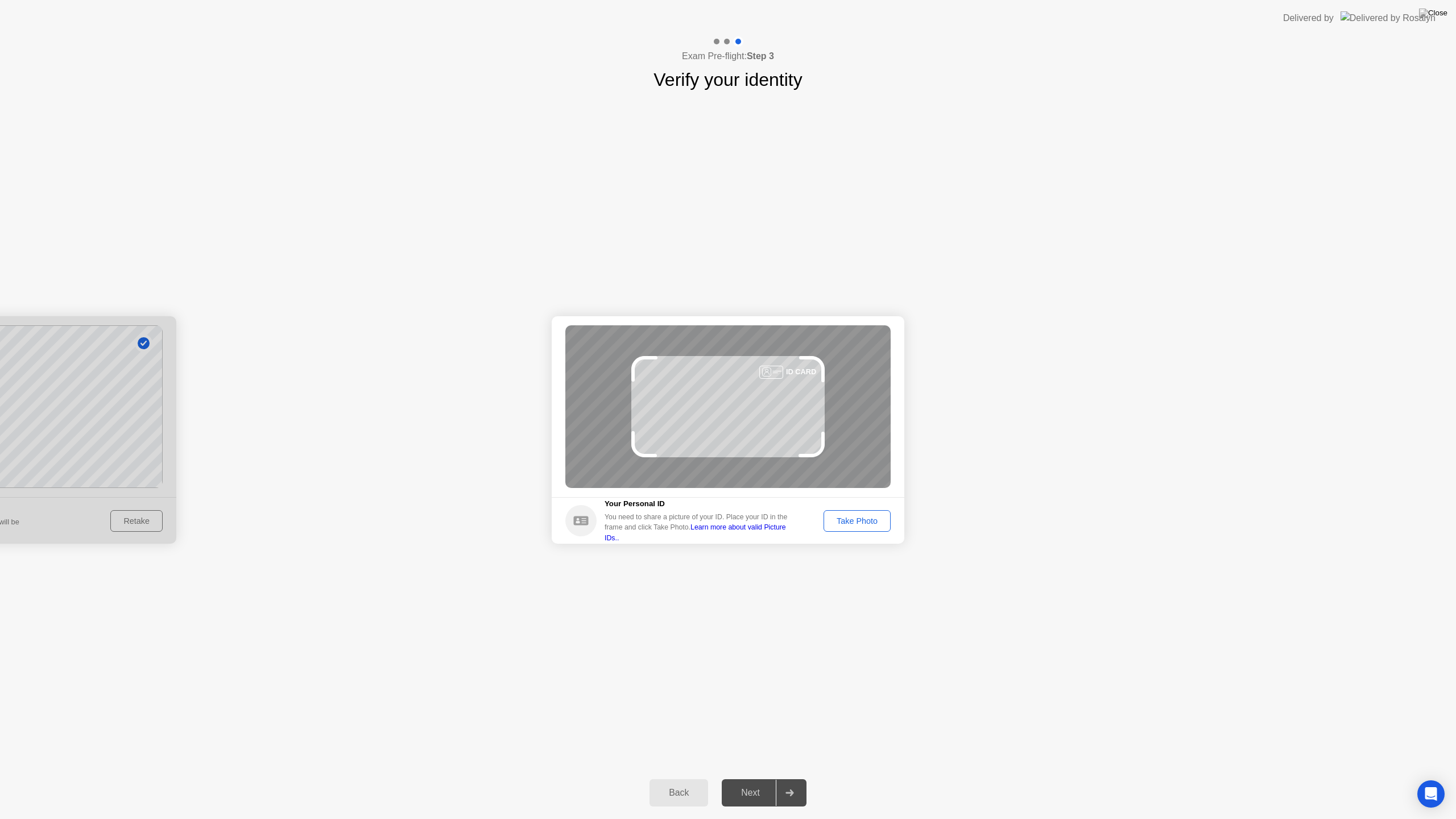
click at [840, 525] on div "Take Photo" at bounding box center [857, 520] width 59 height 9
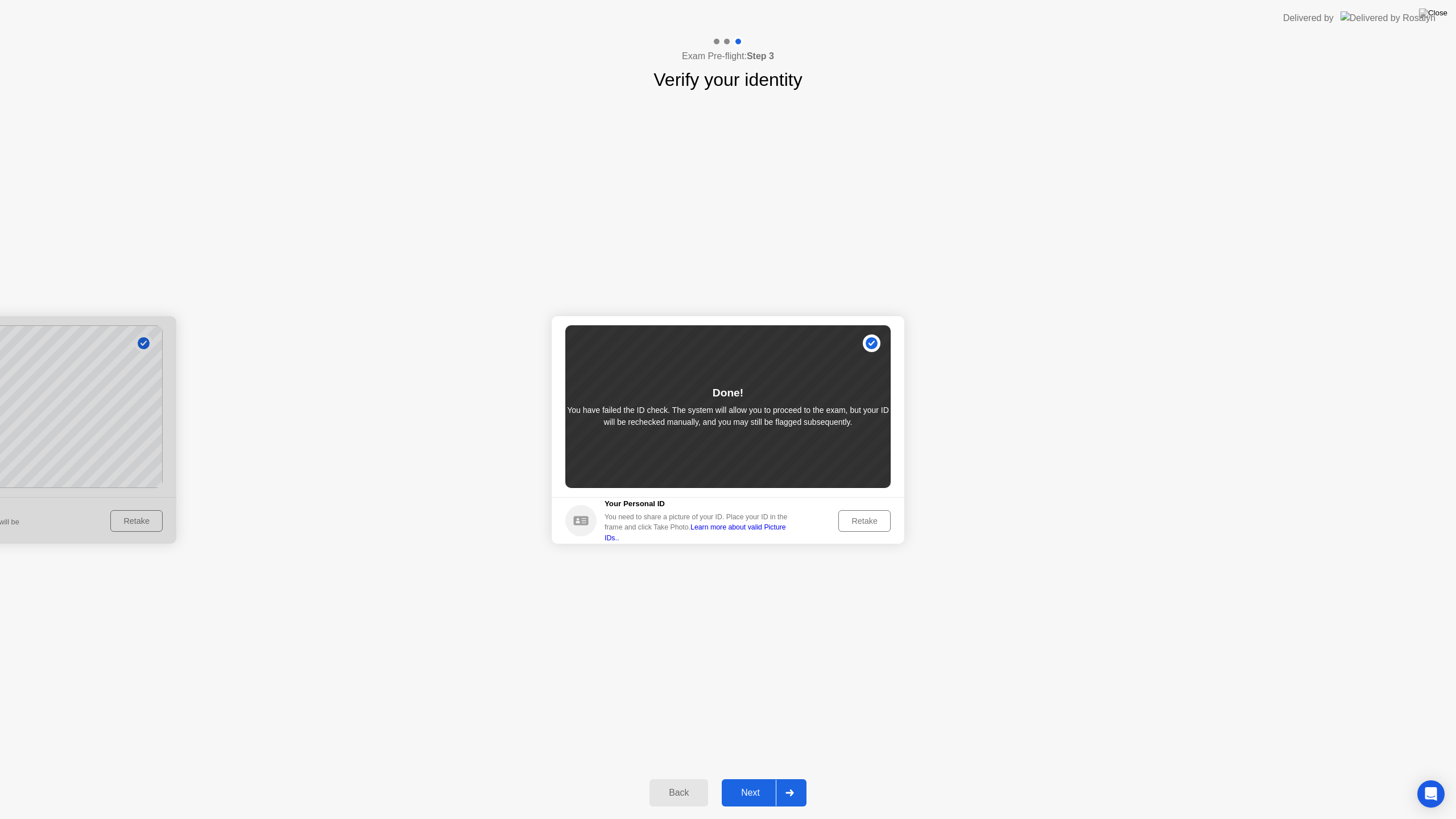
click at [873, 343] on div "Done! You have failed the ID check. The system will allow you to proceed to the…" at bounding box center [728, 407] width 325 height 163
click at [773, 782] on div "Next" at bounding box center [751, 792] width 51 height 10
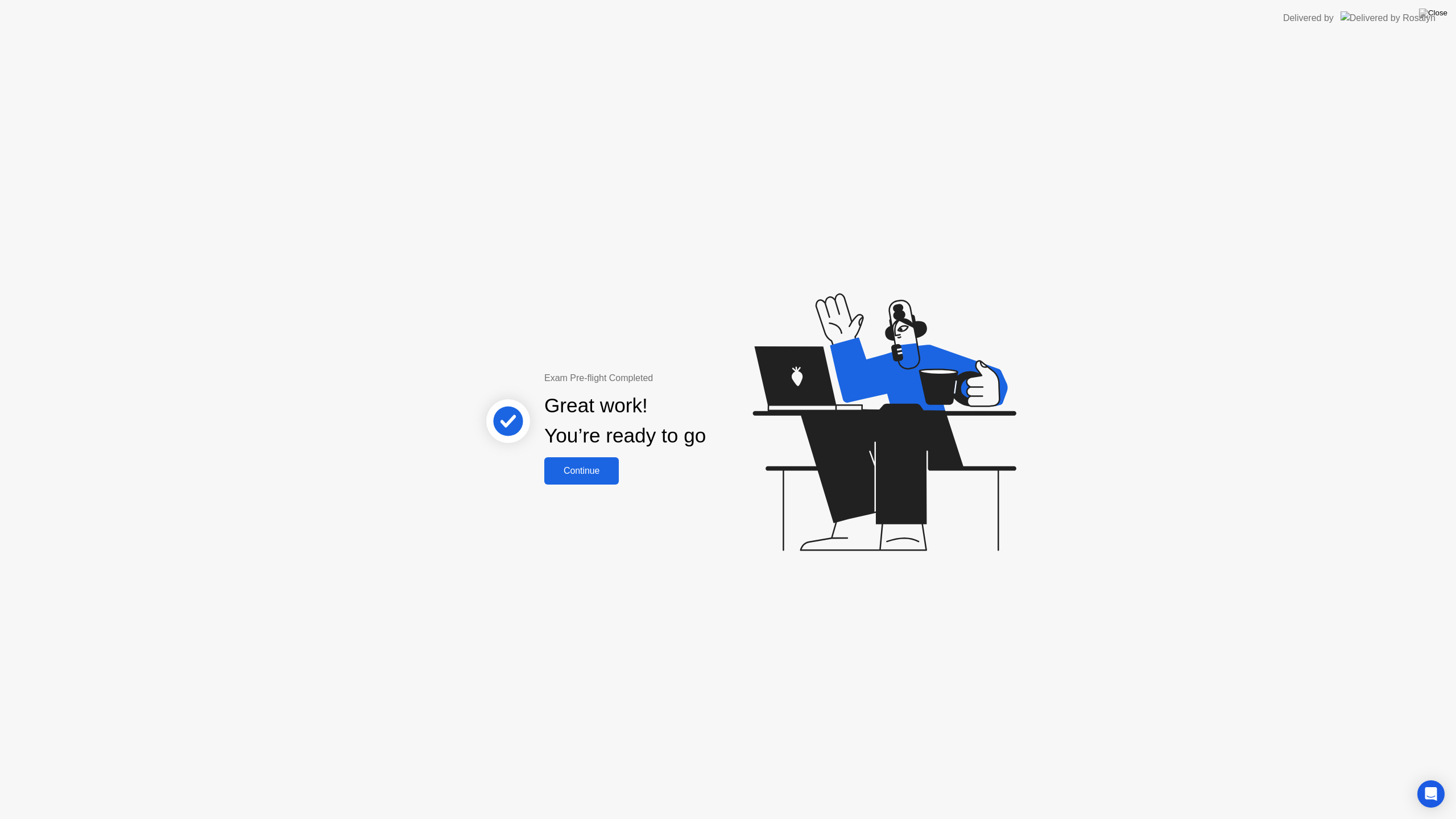
click at [589, 480] on button "Continue" at bounding box center [581, 470] width 74 height 27
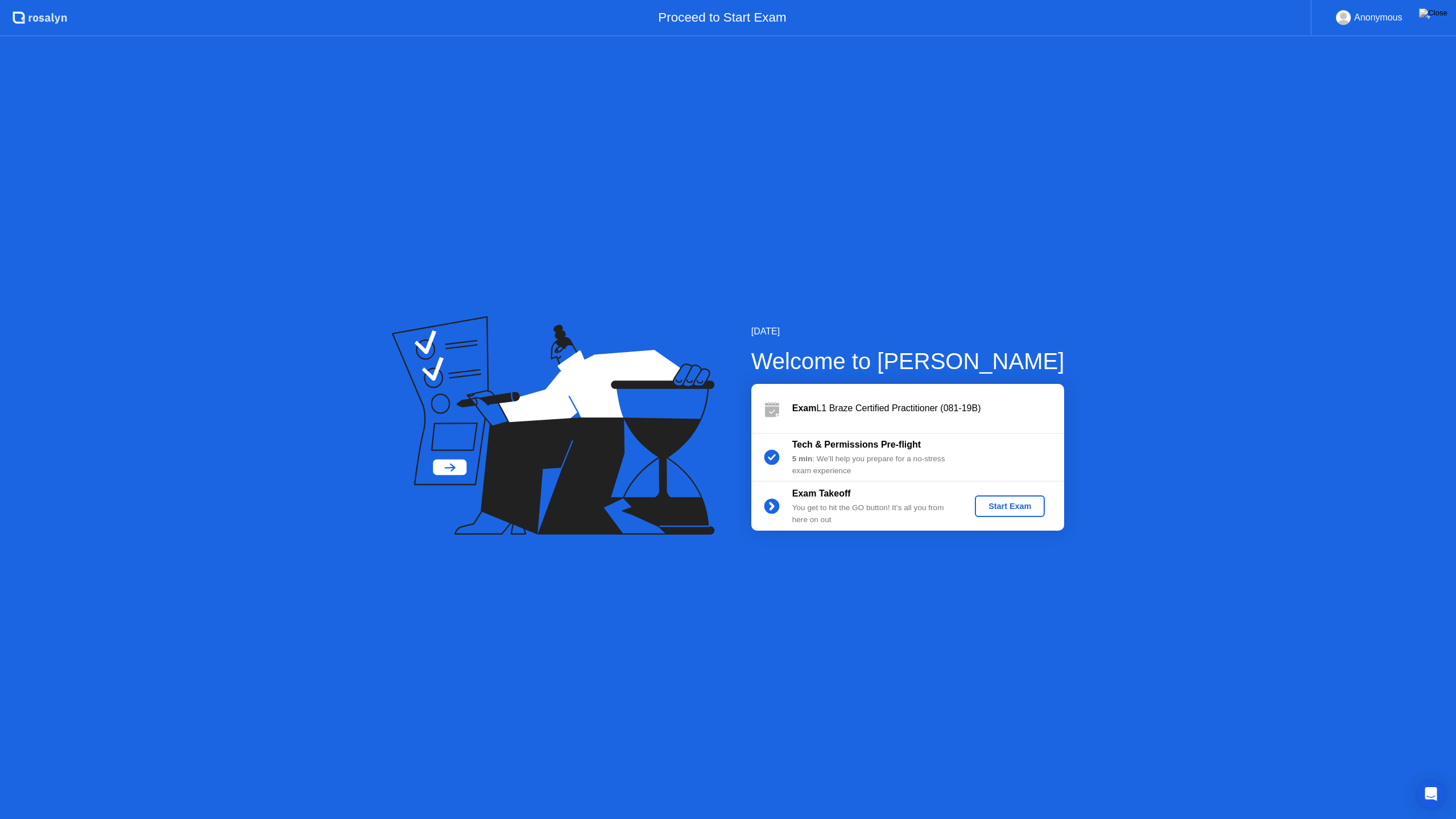
click at [1021, 546] on div "[DATE] Welcome to [PERSON_NAME] Exam L1 Braze Certified Practitioner (081-19B) …" at bounding box center [728, 427] width 1456 height 782
click at [1002, 508] on div "Start Exam" at bounding box center [1010, 506] width 61 height 9
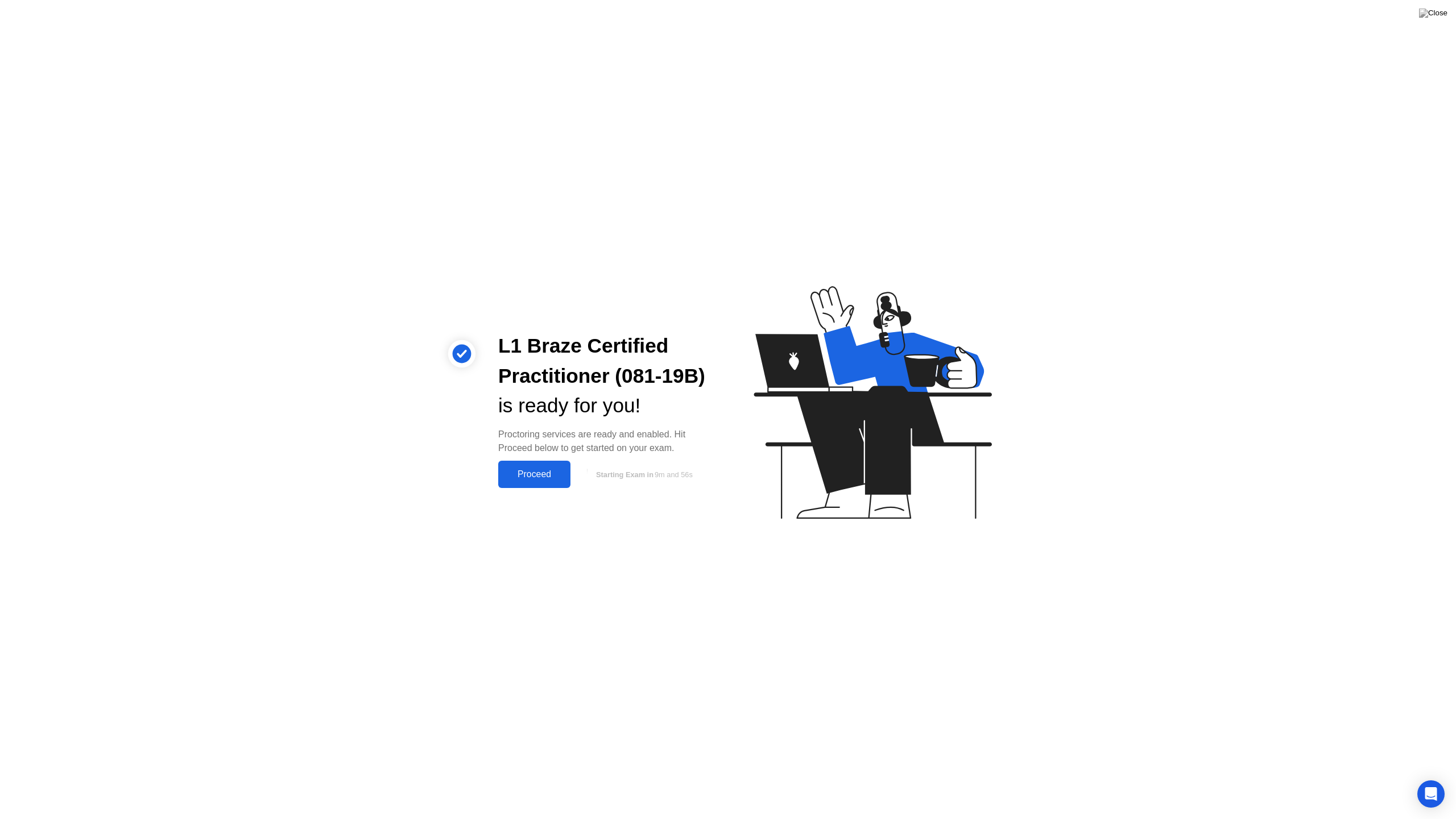
click at [537, 477] on div "Proceed" at bounding box center [534, 474] width 65 height 10
